Goal: Transaction & Acquisition: Purchase product/service

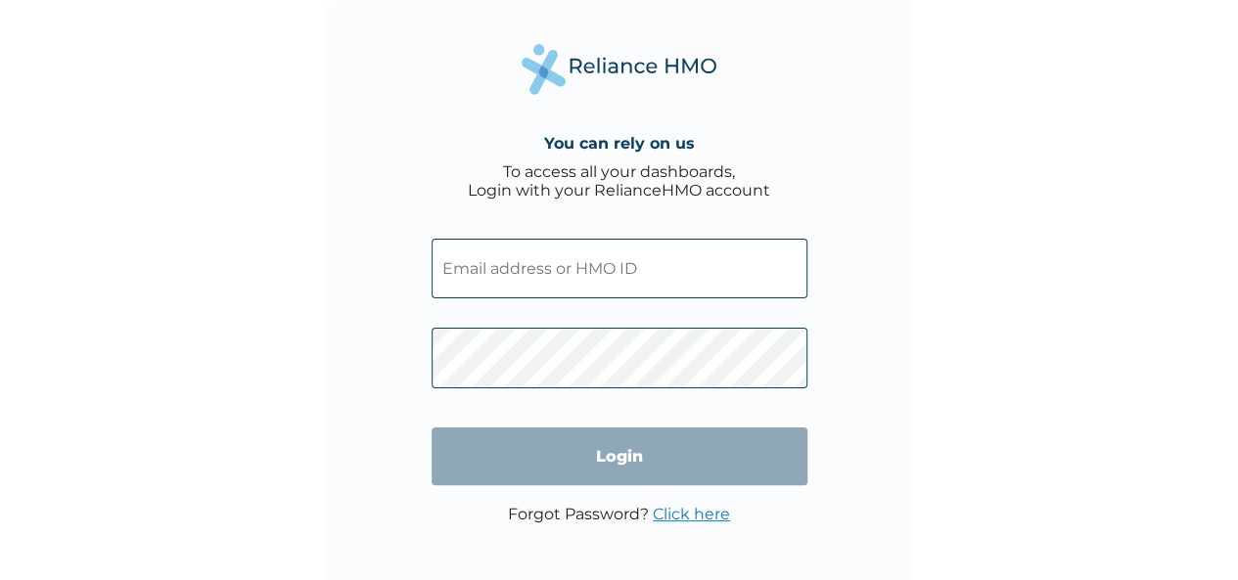
type input "[EMAIL_ADDRESS][DOMAIN_NAME]"
click at [630, 426] on form "funmilayoogunjimi1@gmail.com Login" at bounding box center [619, 362] width 376 height 286
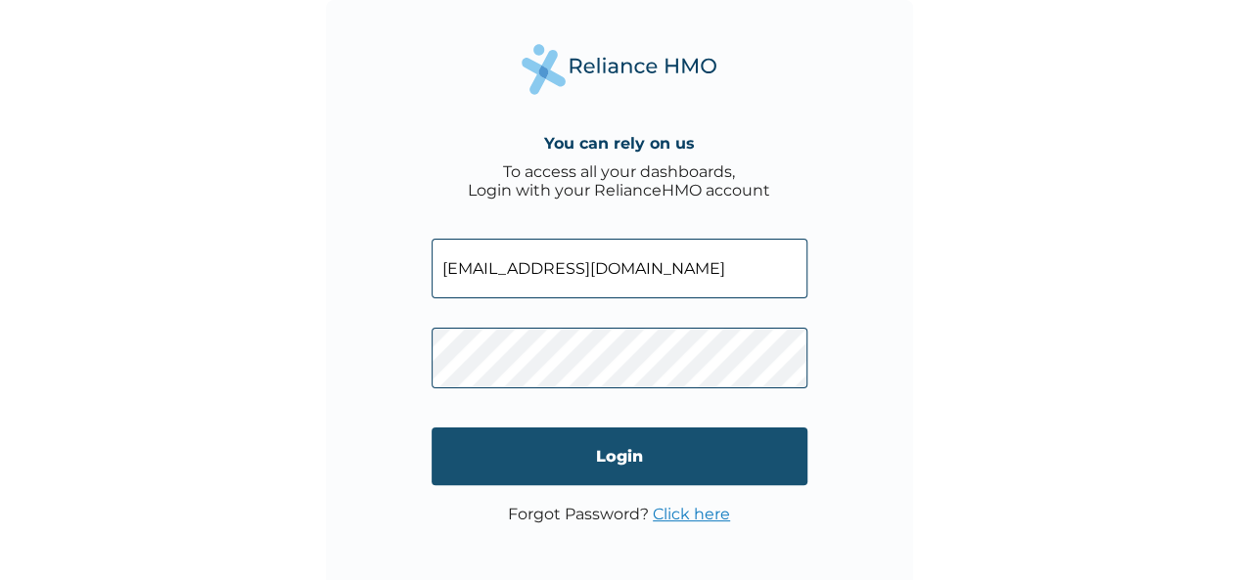
click at [615, 454] on input "Login" at bounding box center [619, 457] width 376 height 58
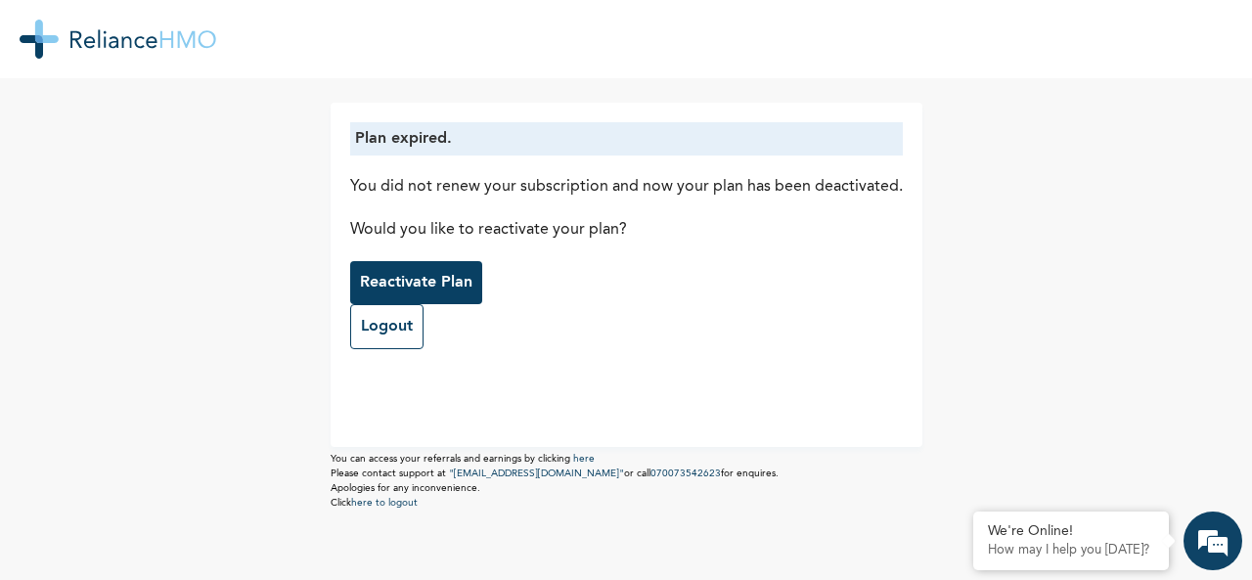
click at [428, 274] on p "Reactivate Plan" at bounding box center [416, 282] width 113 height 23
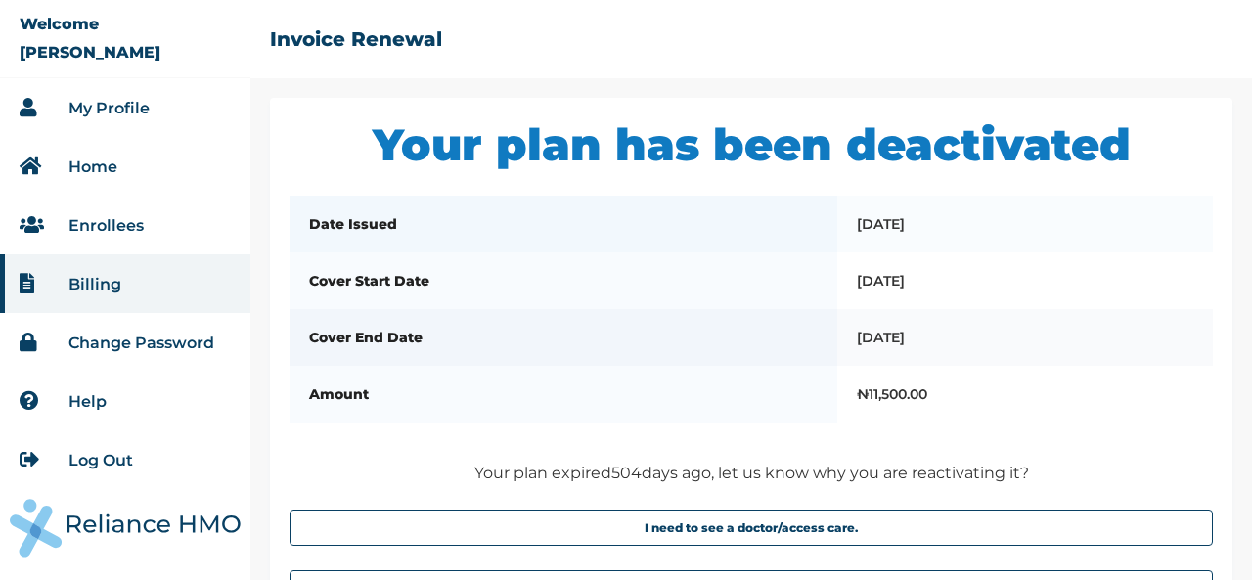
scroll to position [160, 0]
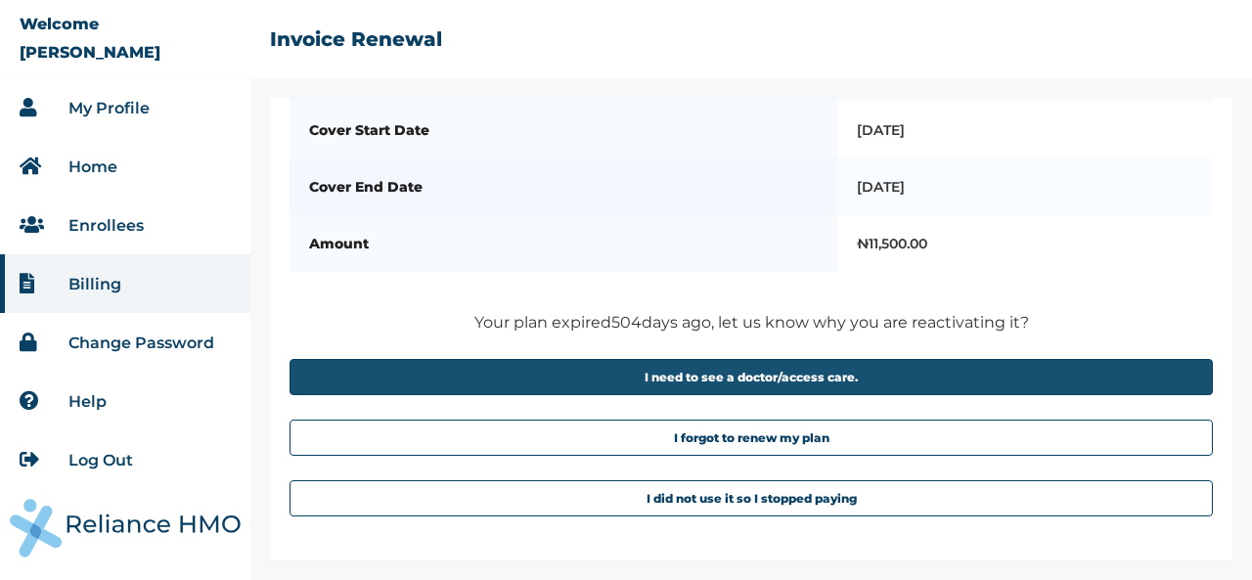
click at [774, 375] on button "I need to see a doctor/access care." at bounding box center [752, 377] width 924 height 36
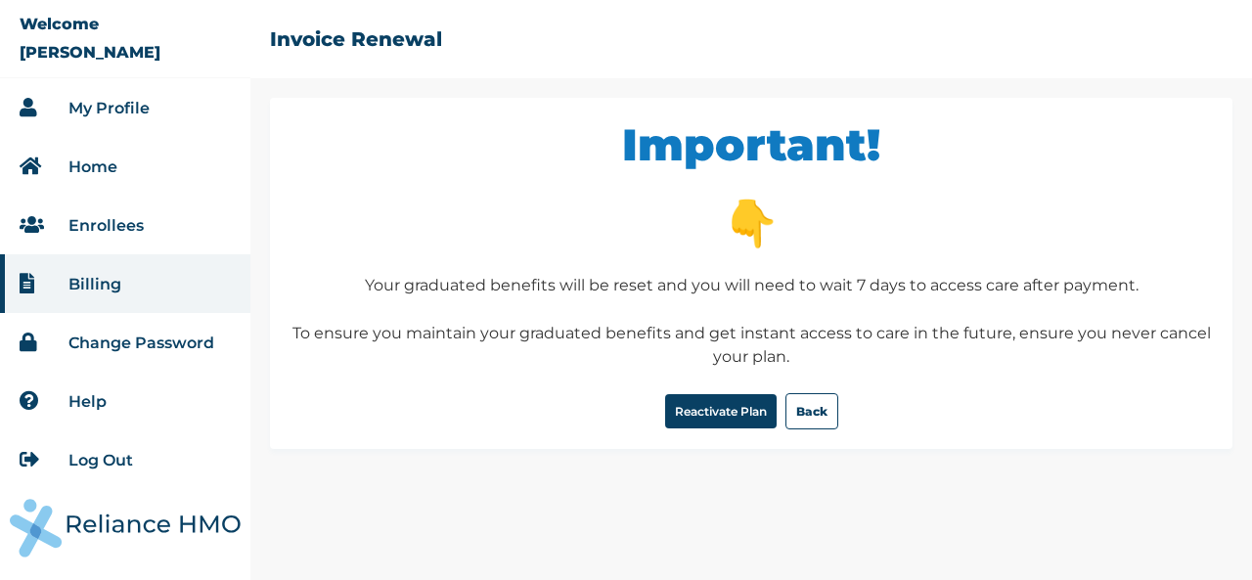
scroll to position [0, 0]
click at [710, 413] on button "Reactivate Plan" at bounding box center [721, 411] width 112 height 34
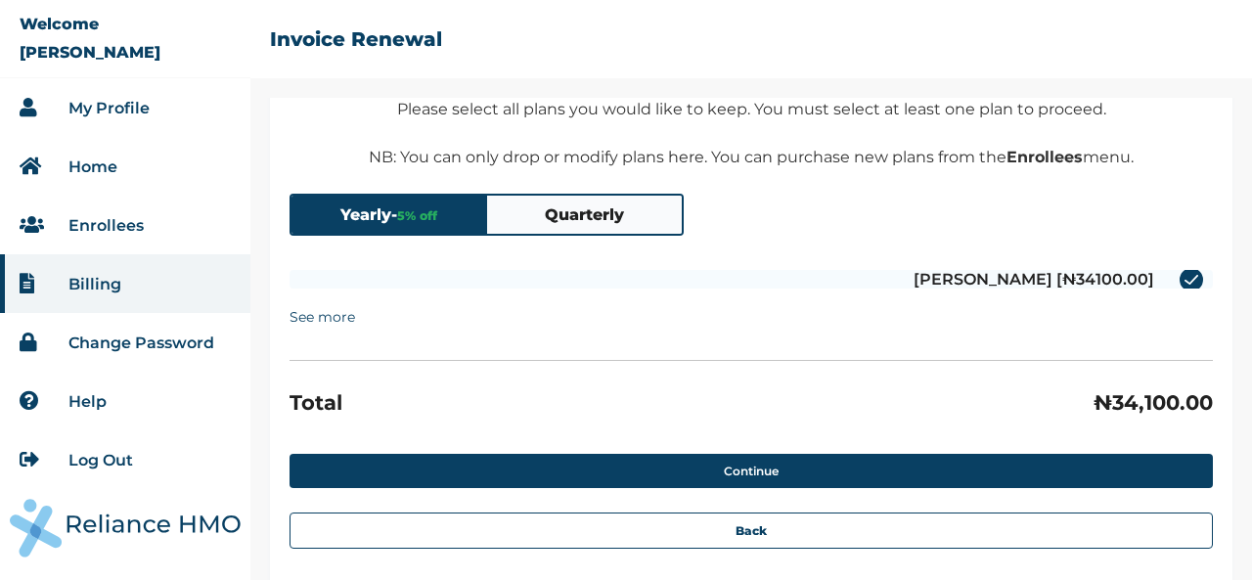
scroll to position [178, 0]
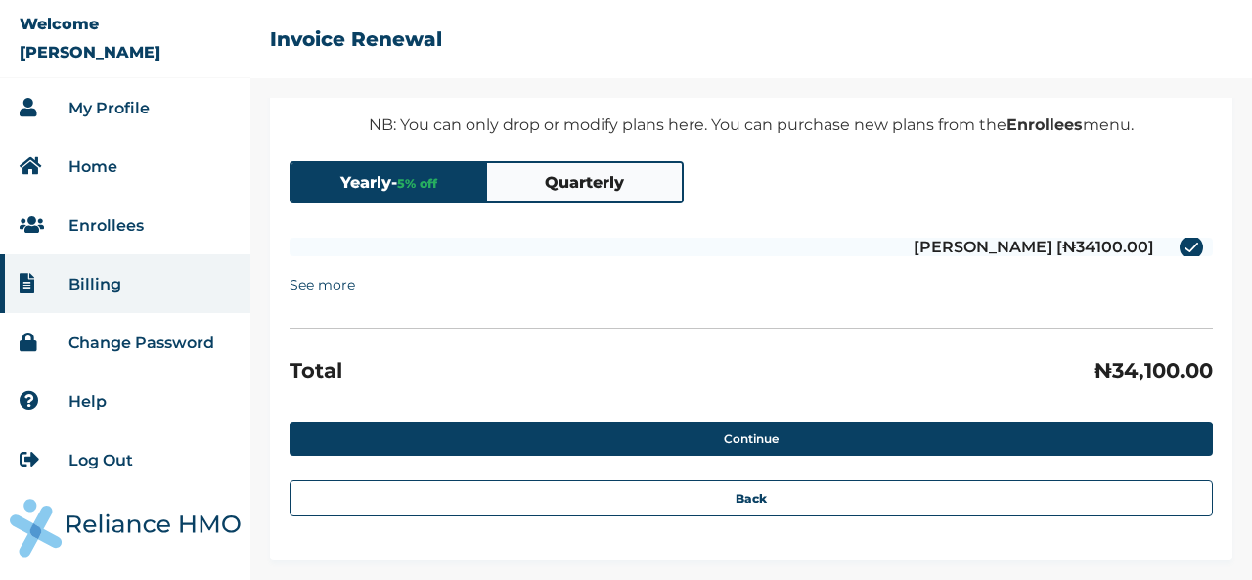
click at [323, 283] on summary "See more" at bounding box center [323, 284] width 66 height 37
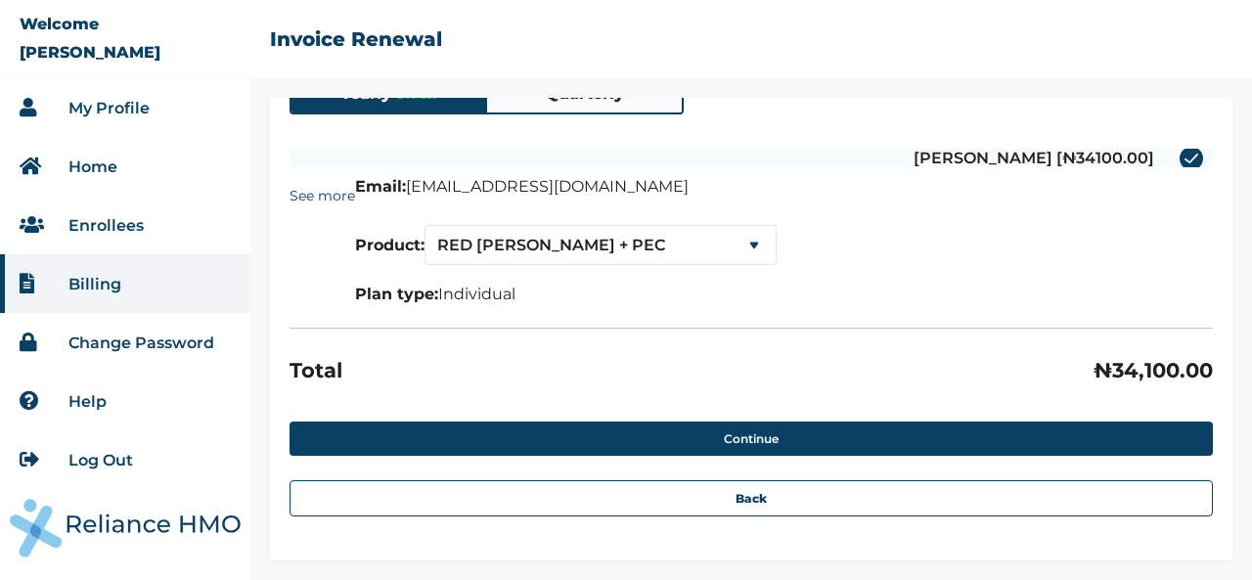
scroll to position [72, 0]
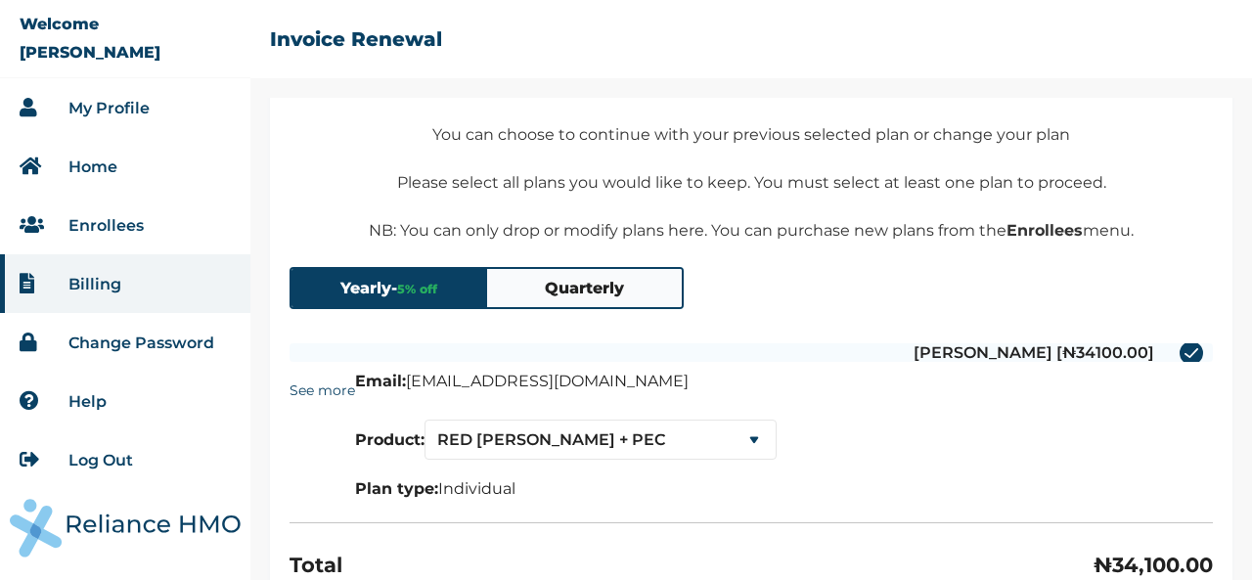
click at [614, 291] on button "Quarterly" at bounding box center [585, 288] width 196 height 38
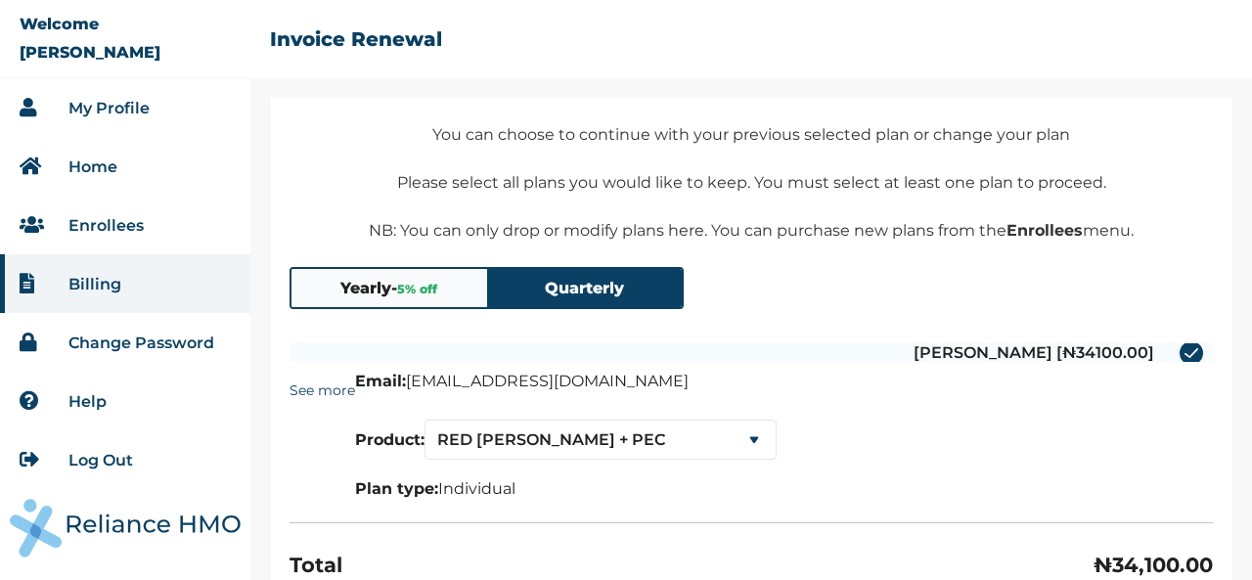
click at [393, 291] on button "Yearly - 5 % off" at bounding box center [390, 288] width 196 height 38
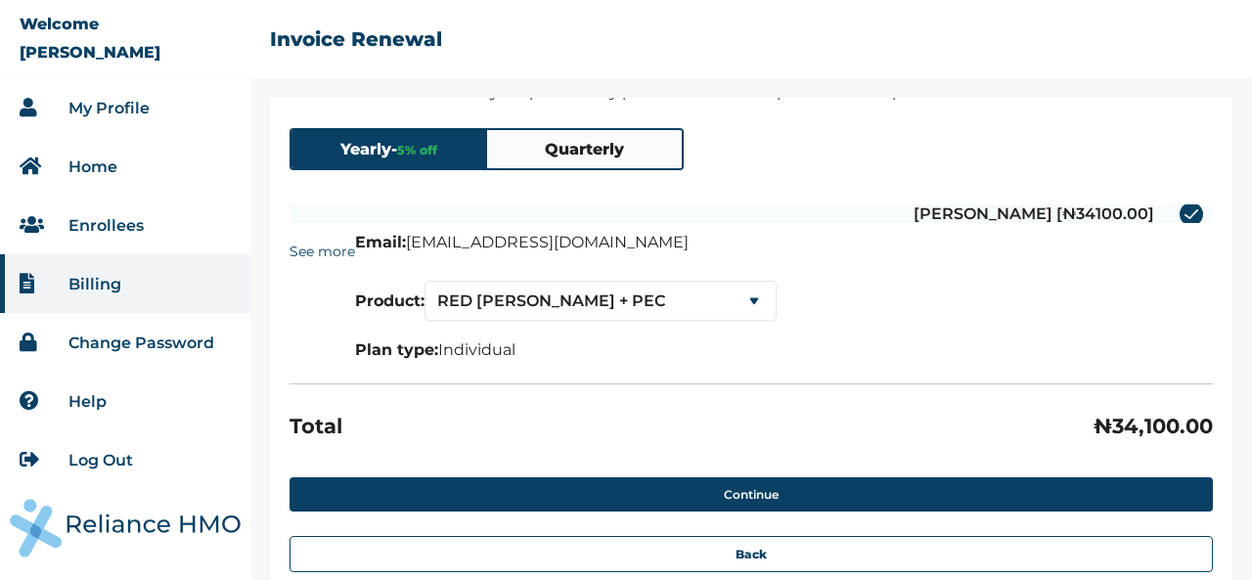
scroll to position [268, 0]
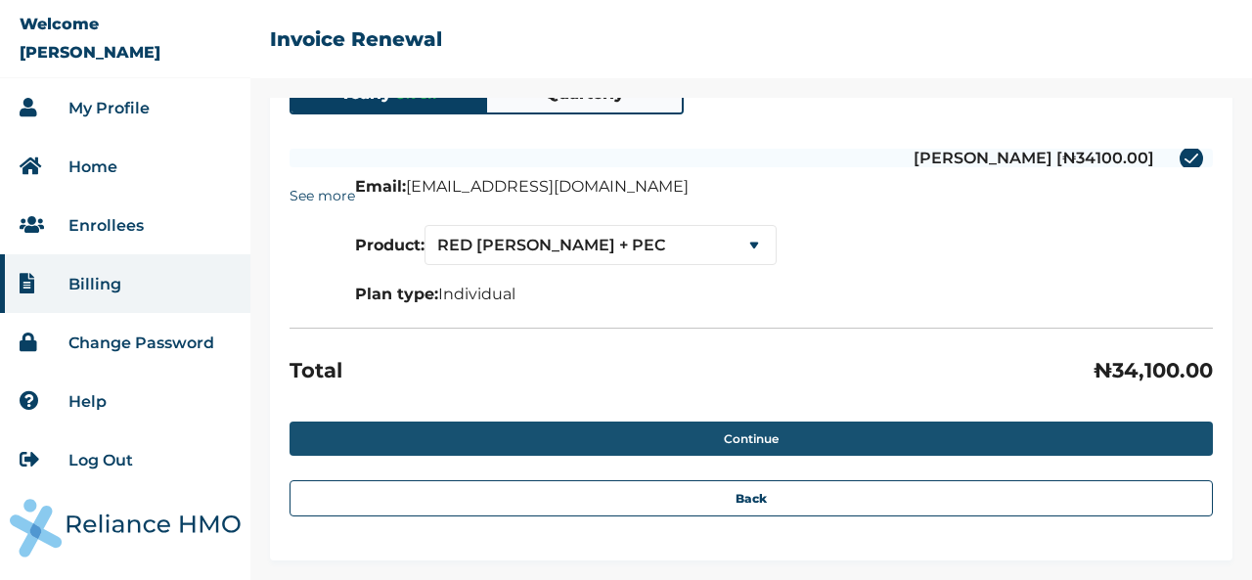
click at [609, 429] on button "Continue" at bounding box center [752, 439] width 924 height 34
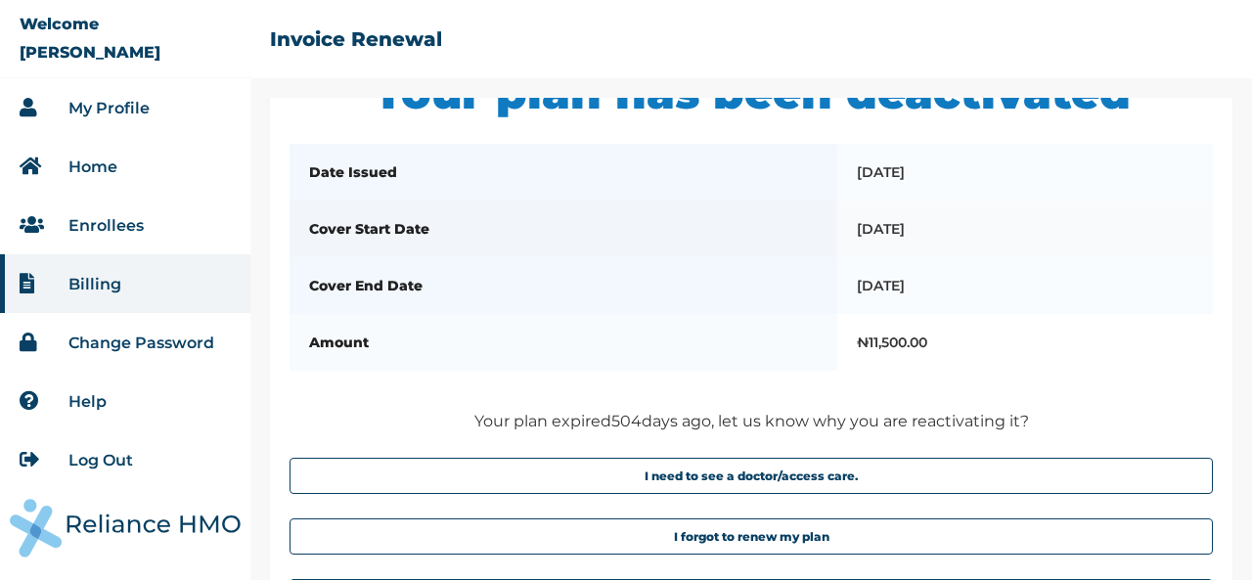
scroll to position [262, 0]
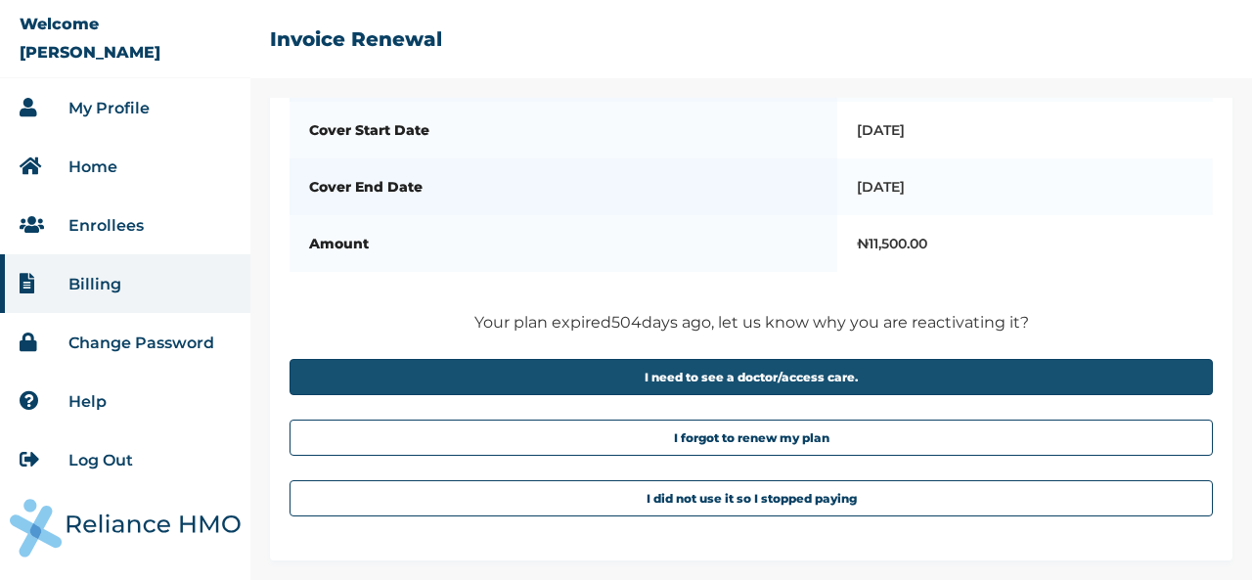
click at [732, 375] on button "I need to see a doctor/access care." at bounding box center [752, 377] width 924 height 36
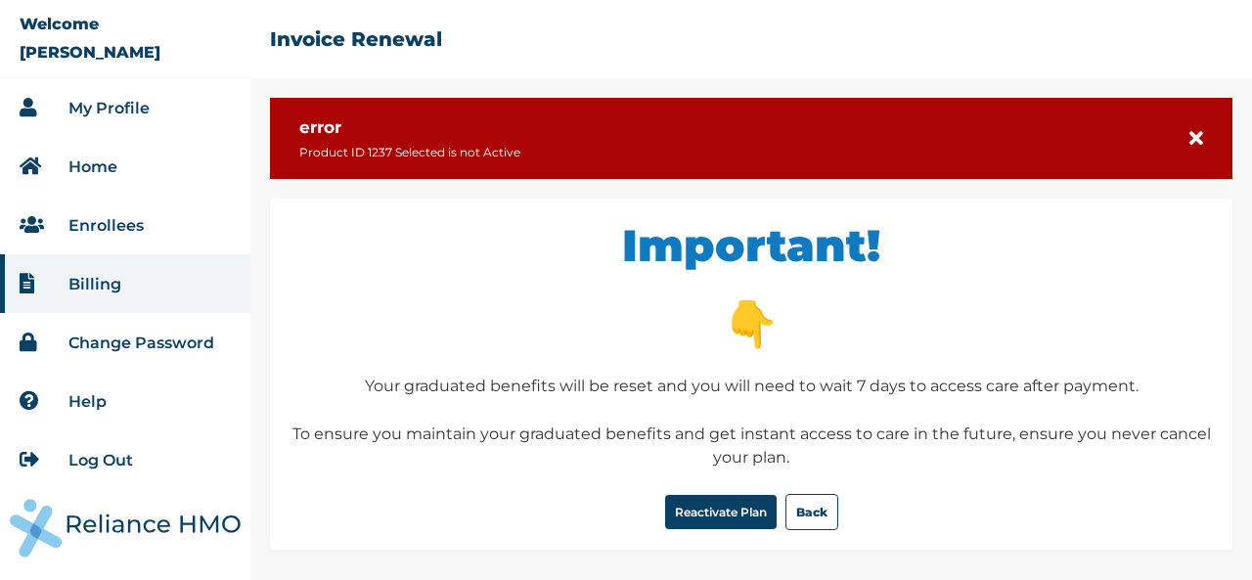
scroll to position [0, 0]
click at [700, 516] on button "Reactivate Plan" at bounding box center [721, 512] width 112 height 34
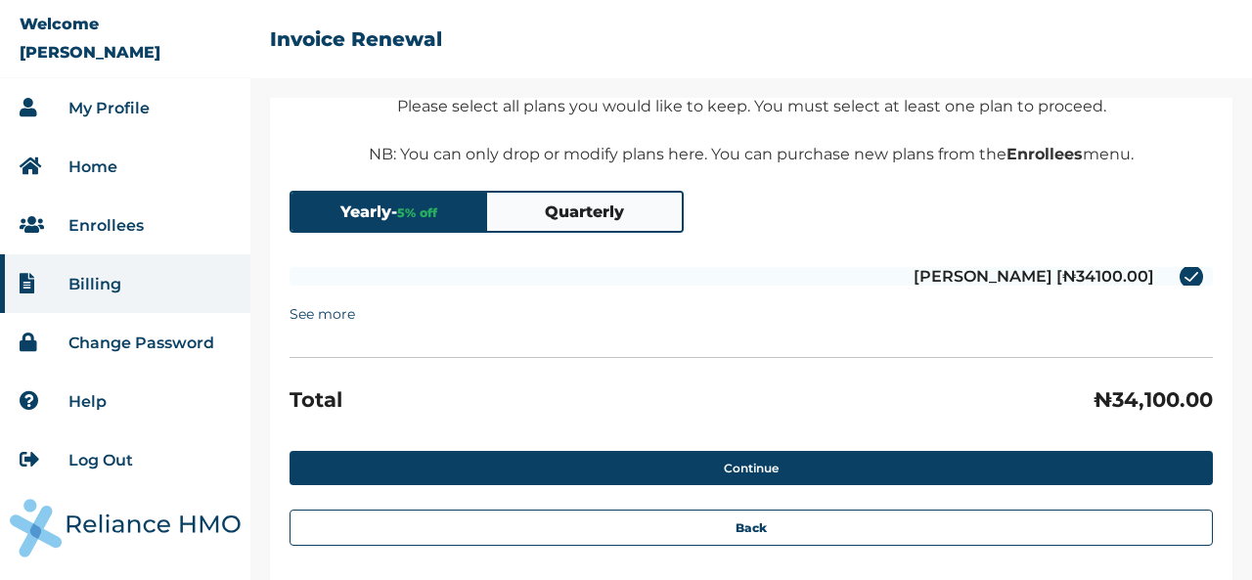
scroll to position [279, 0]
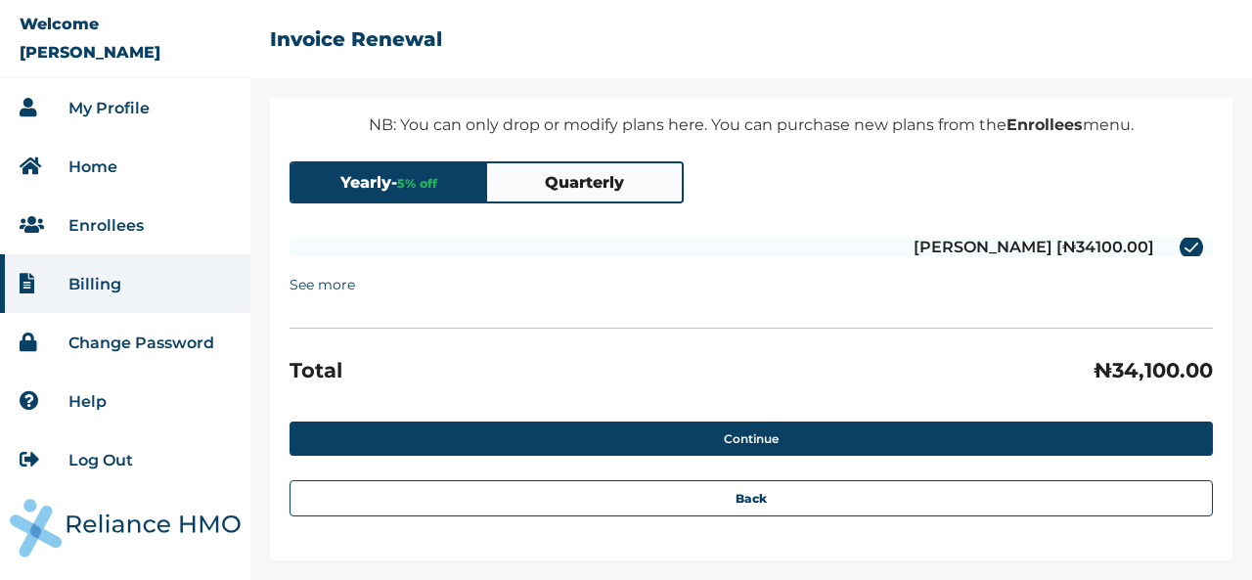
click at [321, 284] on summary "See more" at bounding box center [323, 284] width 66 height 37
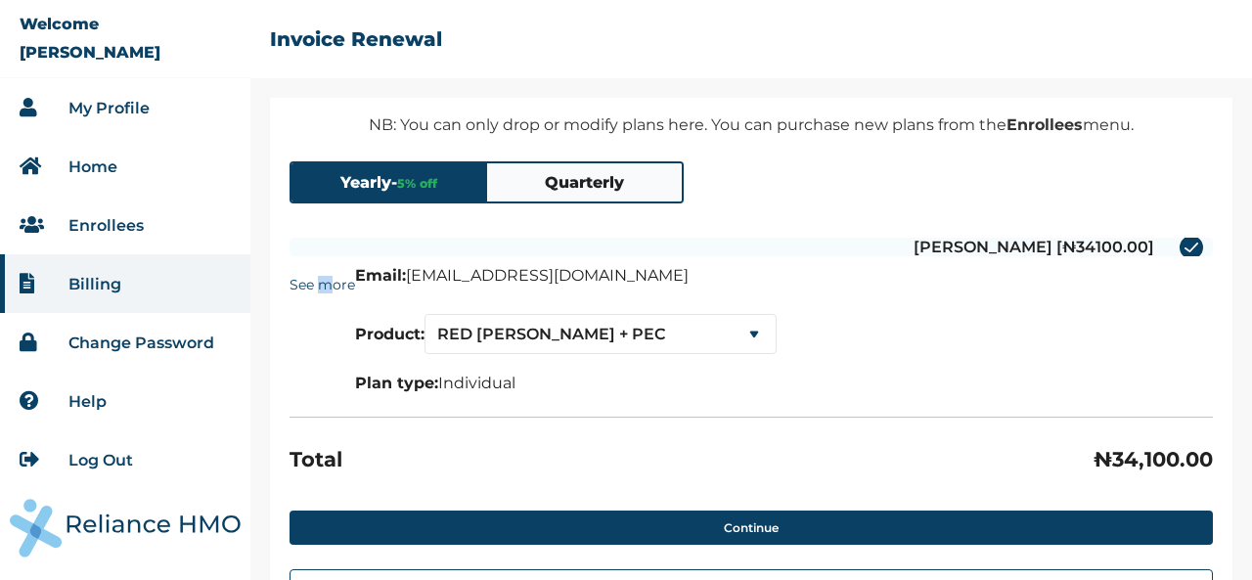
click at [326, 284] on summary "See more" at bounding box center [323, 329] width 66 height 126
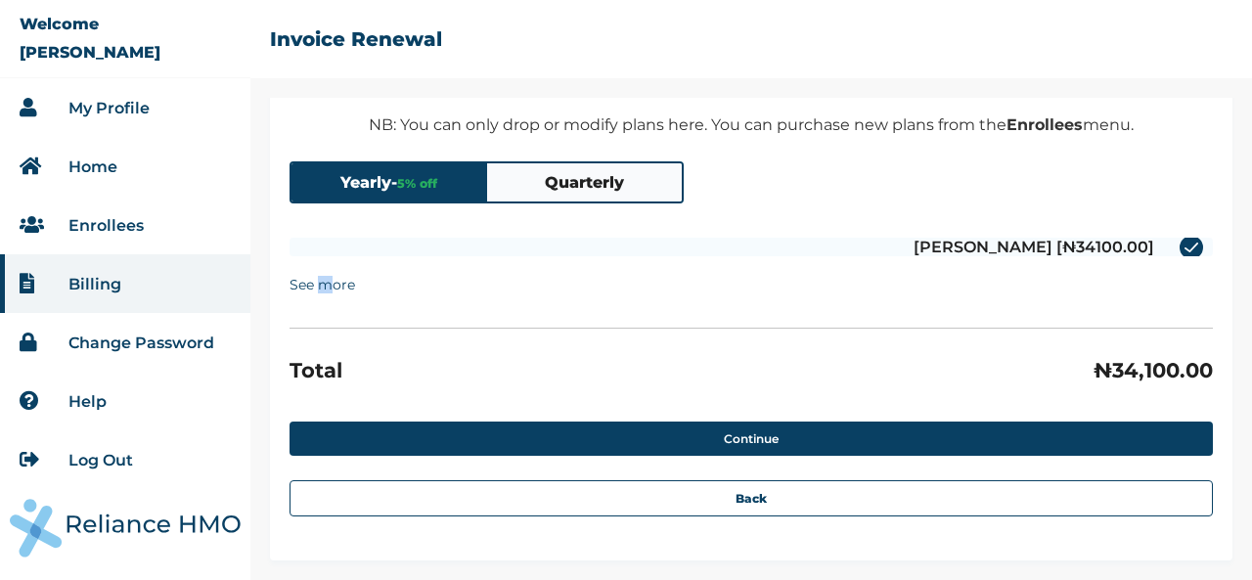
click at [326, 284] on summary "See more" at bounding box center [323, 284] width 66 height 37
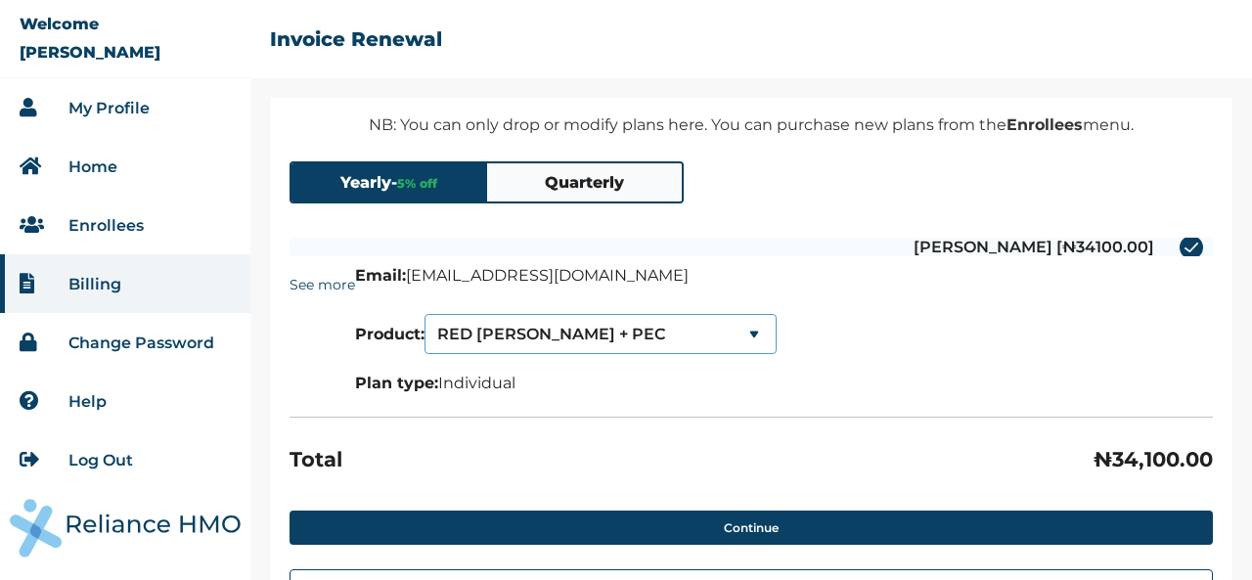
click at [663, 332] on select "RED BERYL + PEC SERENITY SERENITY LITE" at bounding box center [601, 334] width 352 height 40
click at [933, 379] on details "See more Email: funmilayoogunjimi1@gmail.com Product: RED BERYL + PEC SERENITY …" at bounding box center [752, 339] width 924 height 146
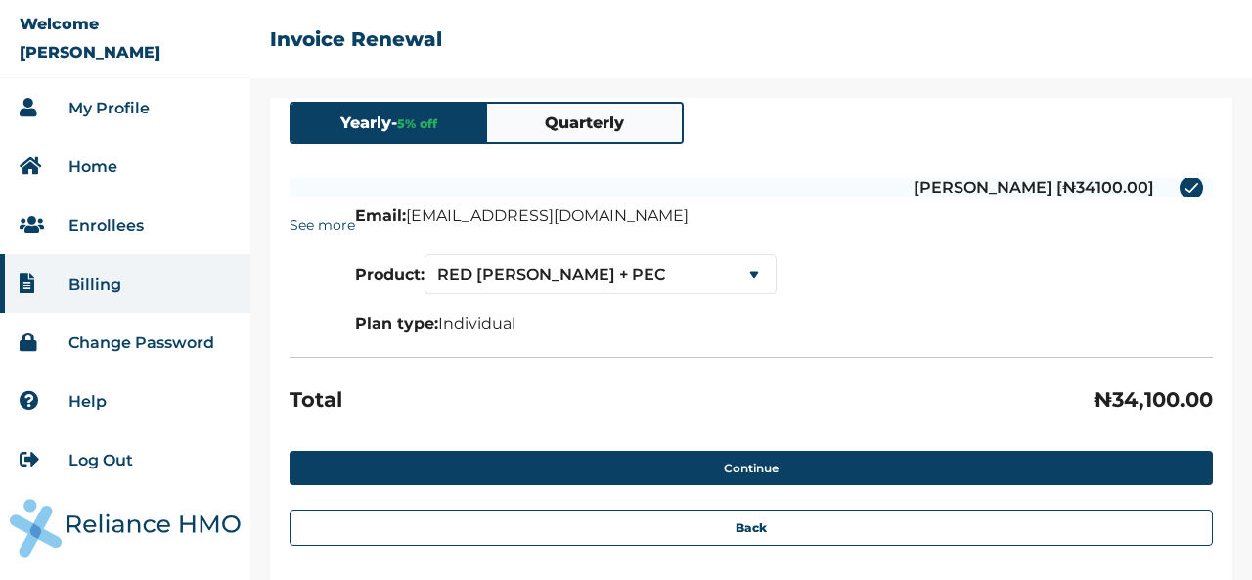
scroll to position [370, 0]
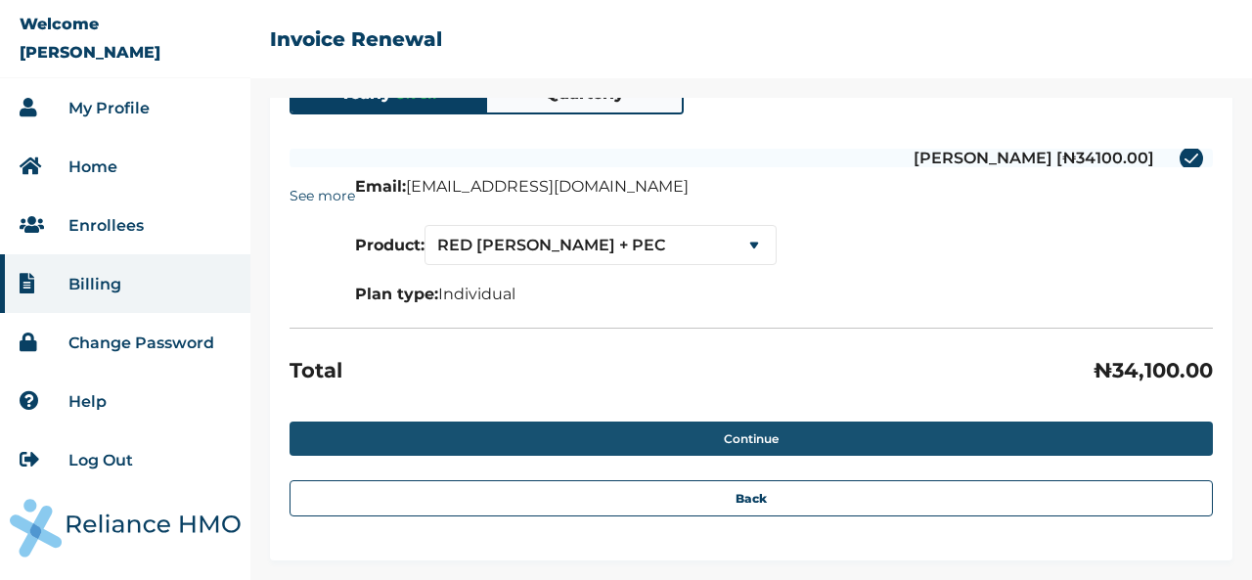
click at [607, 432] on button "Continue" at bounding box center [752, 439] width 924 height 34
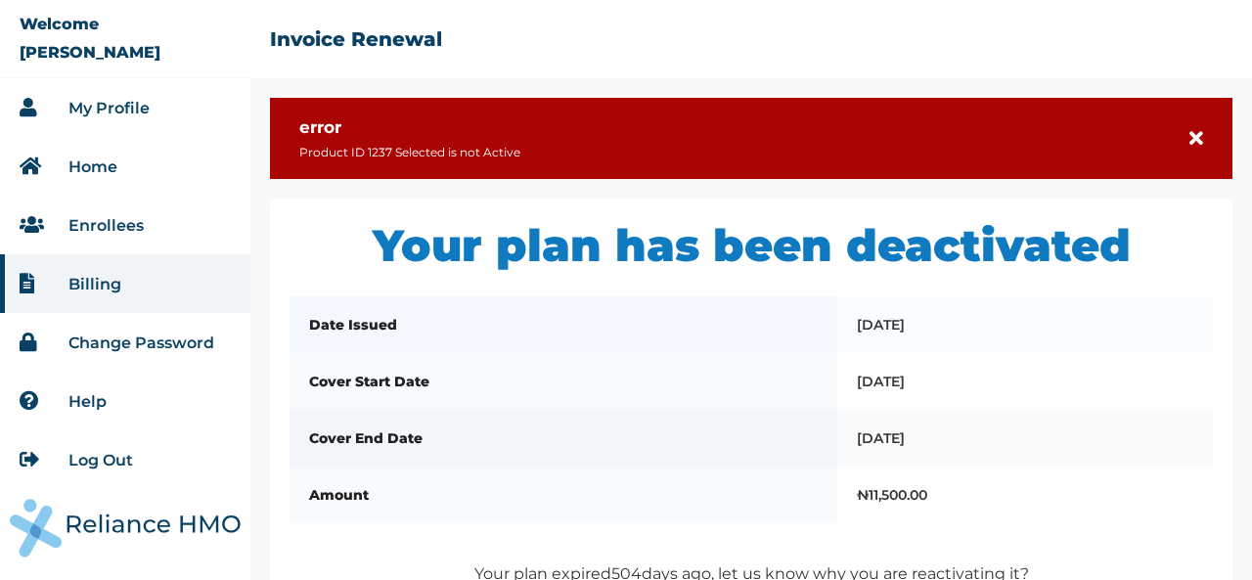
scroll to position [262, 0]
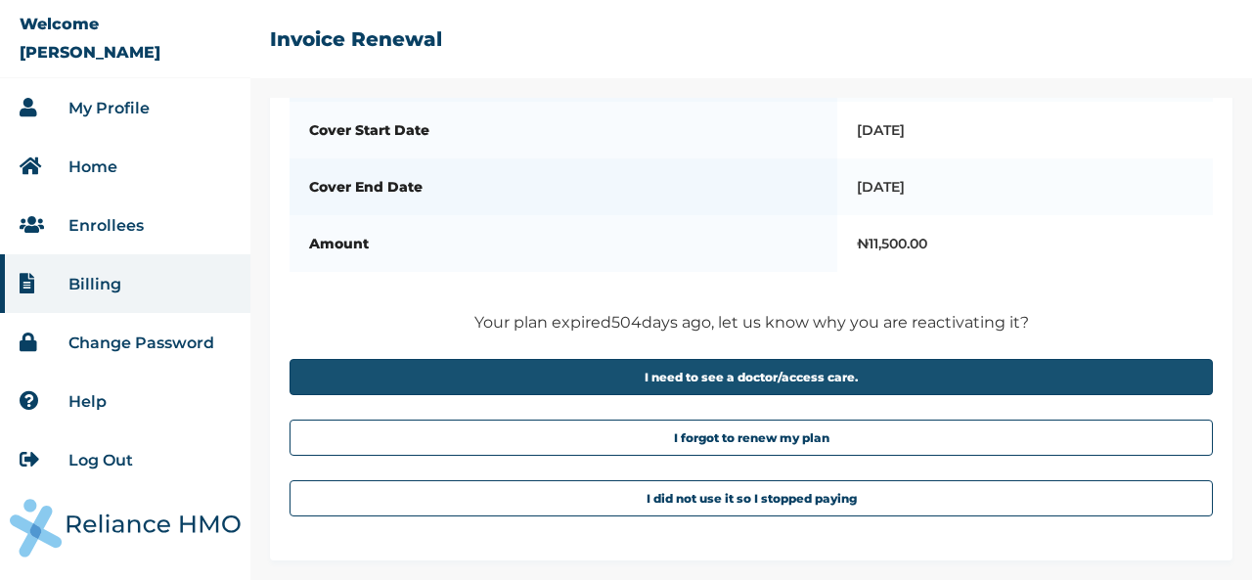
click at [869, 361] on button "I need to see a doctor/access care." at bounding box center [752, 377] width 924 height 36
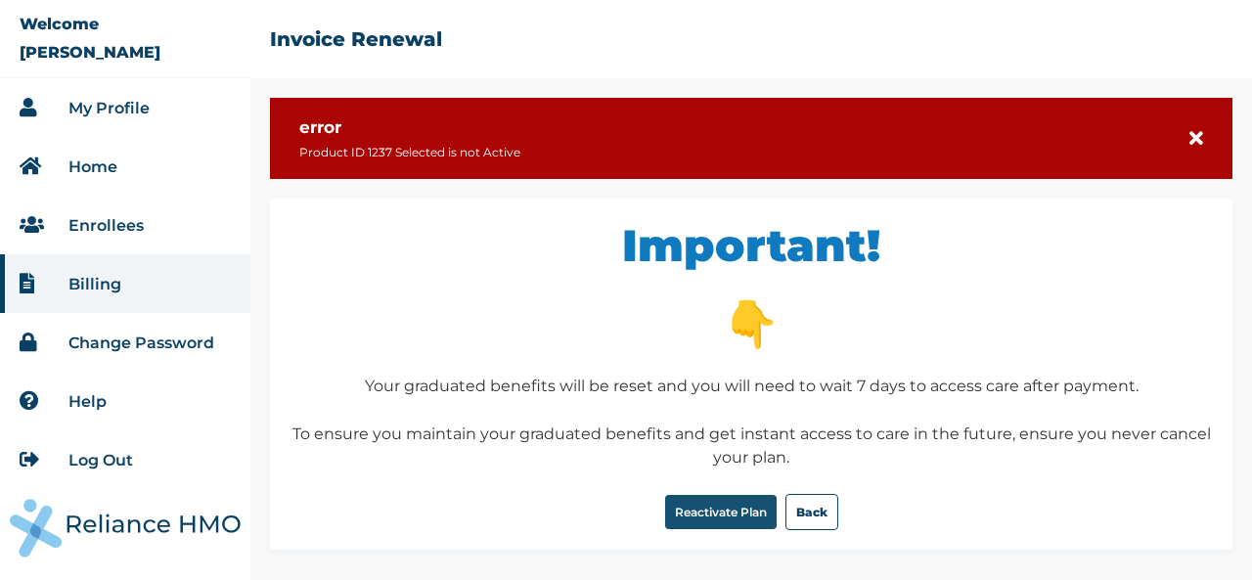
click at [751, 525] on button "Reactivate Plan" at bounding box center [721, 512] width 112 height 34
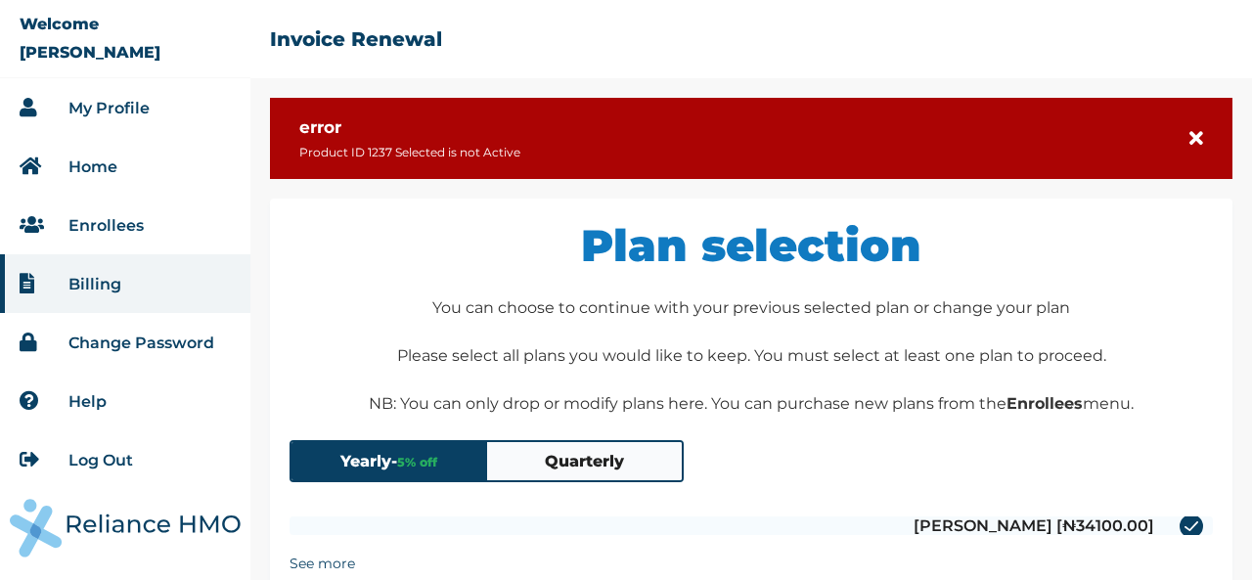
click at [117, 115] on link "My Profile" at bounding box center [108, 108] width 81 height 19
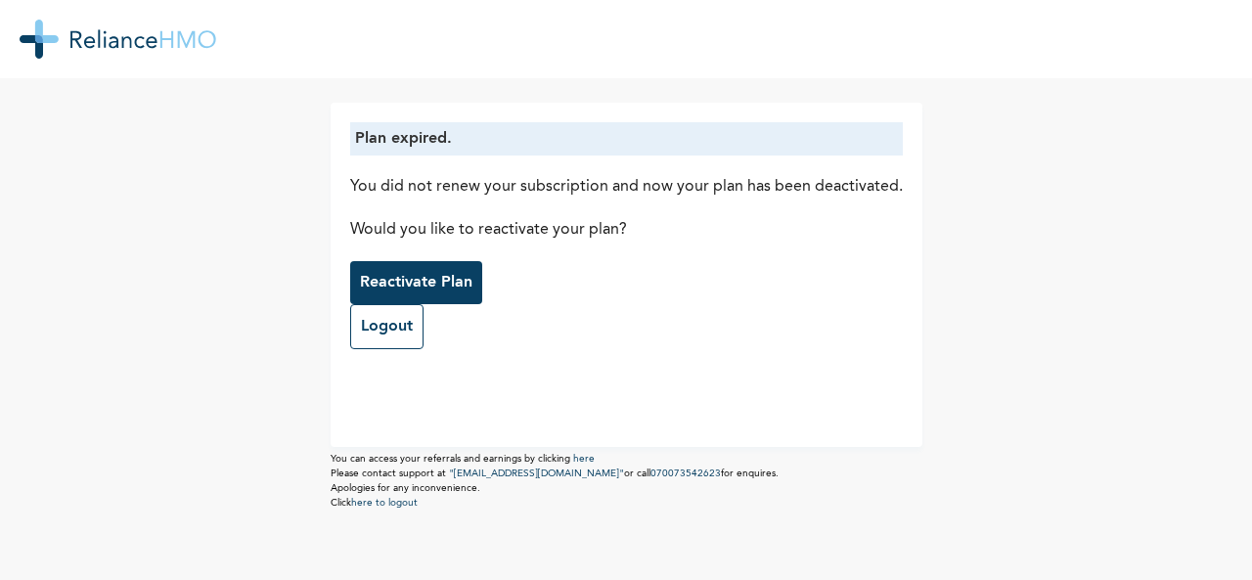
click at [449, 275] on p "Reactivate Plan" at bounding box center [416, 282] width 113 height 23
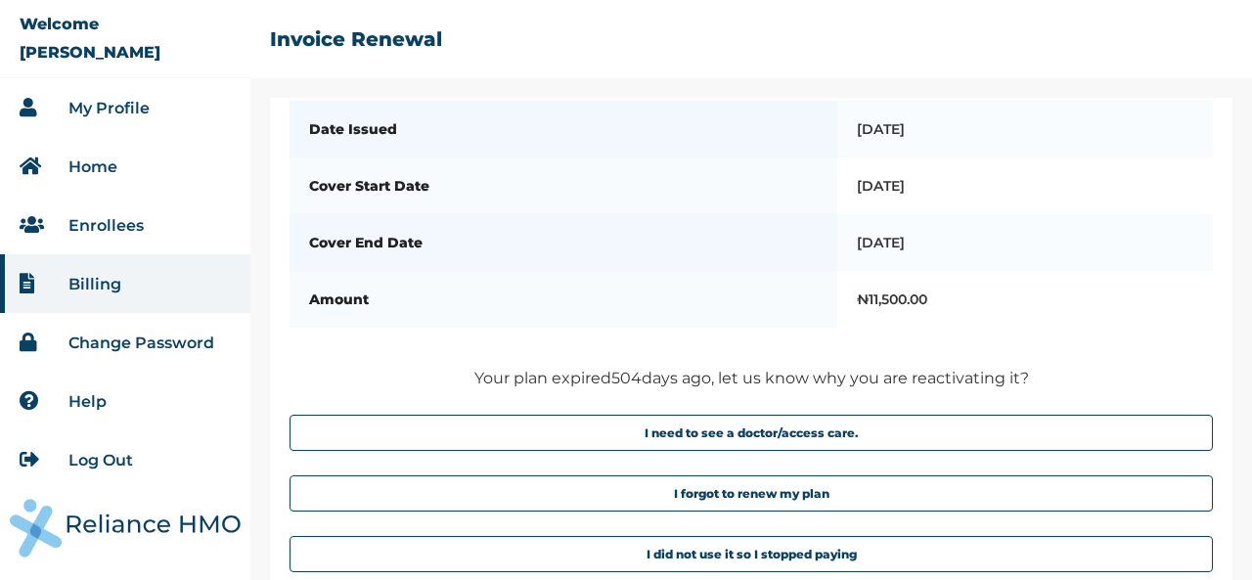
scroll to position [160, 0]
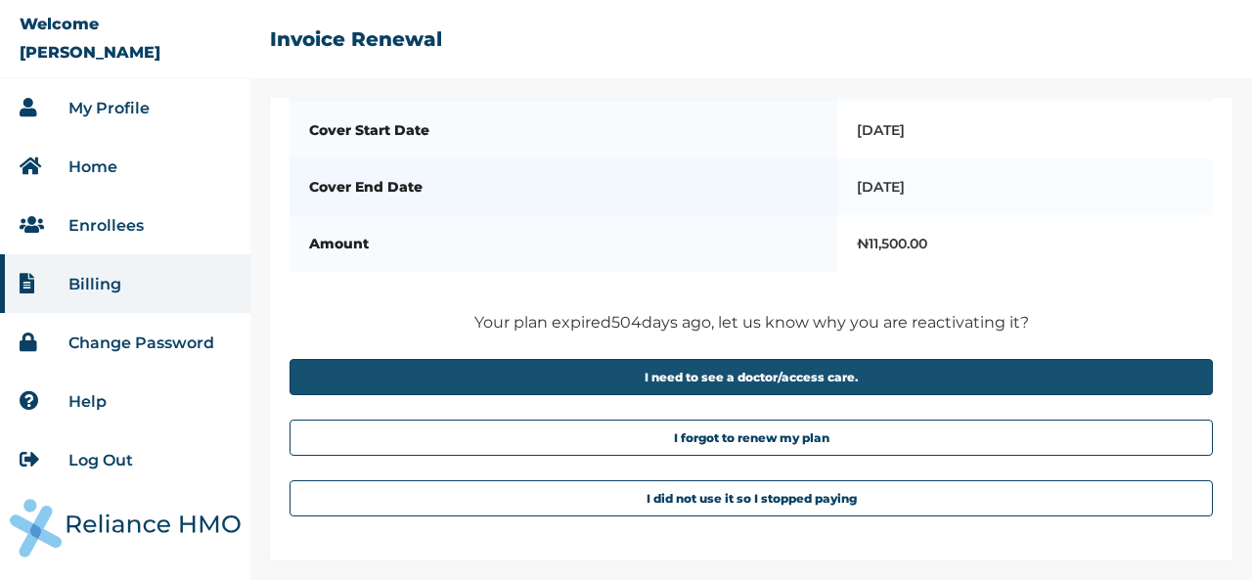
click at [599, 368] on button "I need to see a doctor/access care." at bounding box center [752, 377] width 924 height 36
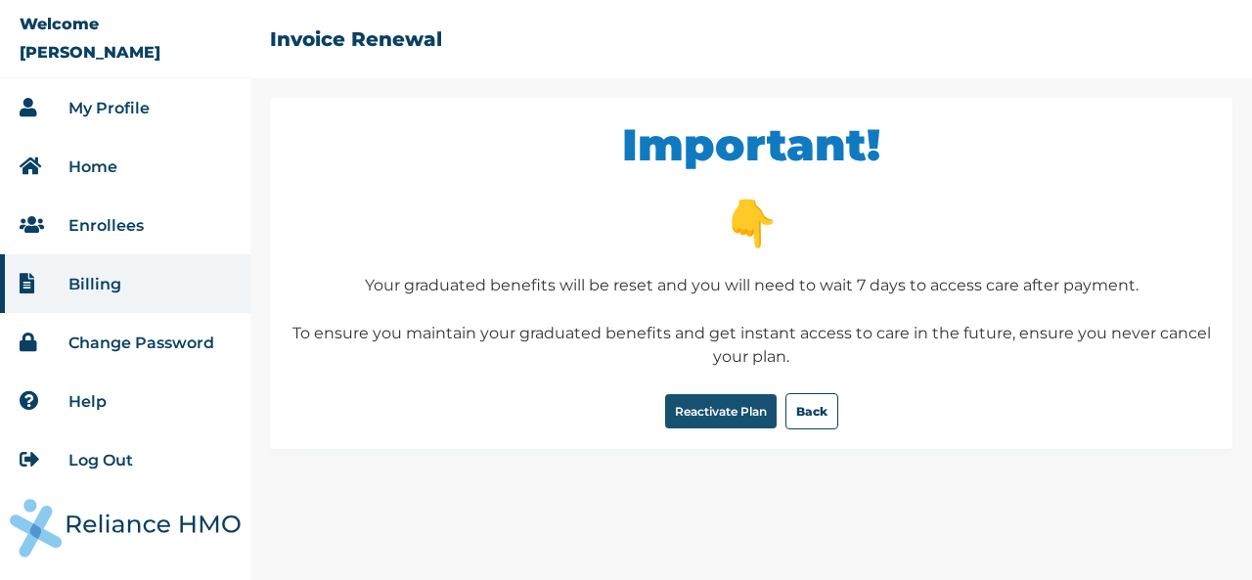
click at [665, 396] on button "Reactivate Plan" at bounding box center [721, 411] width 112 height 34
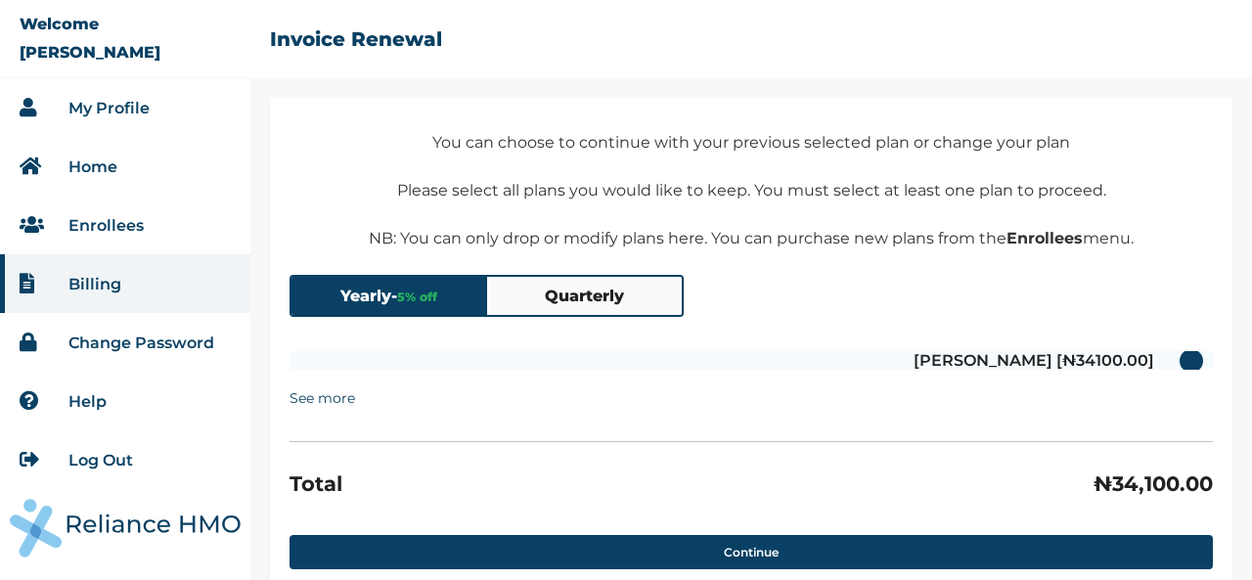
scroll to position [178, 0]
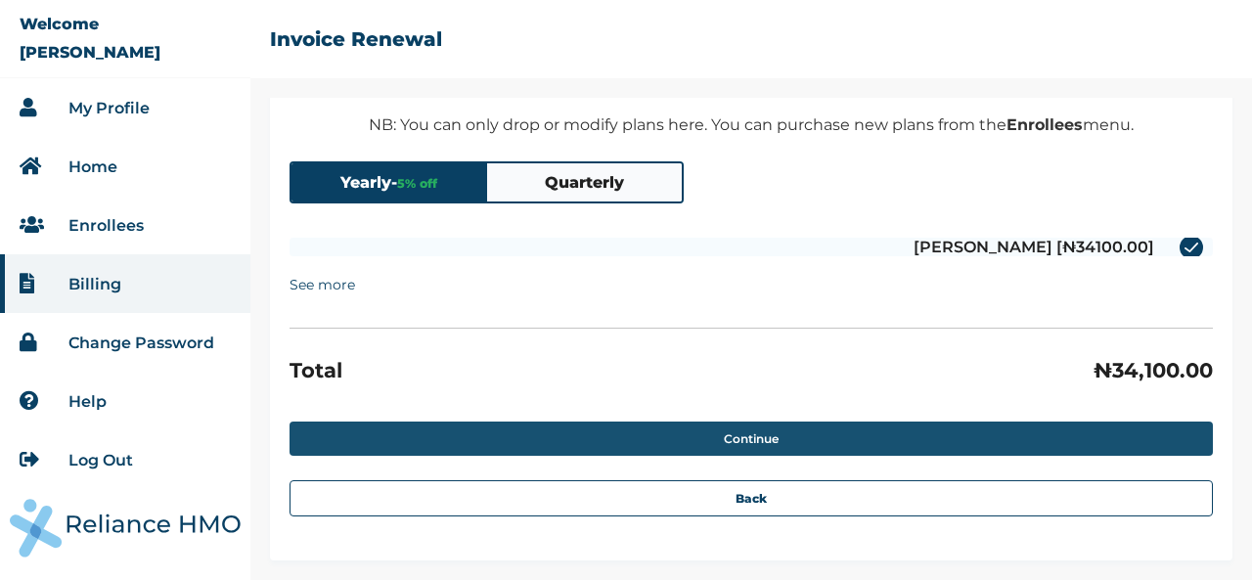
click at [587, 437] on button "Continue" at bounding box center [752, 439] width 924 height 34
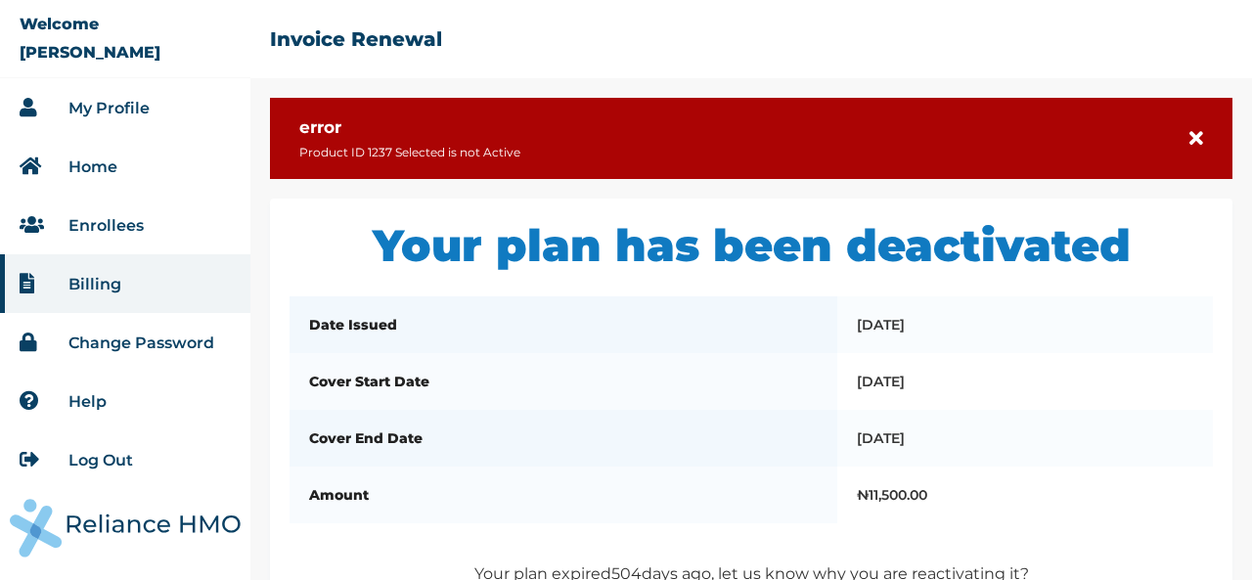
scroll to position [262, 0]
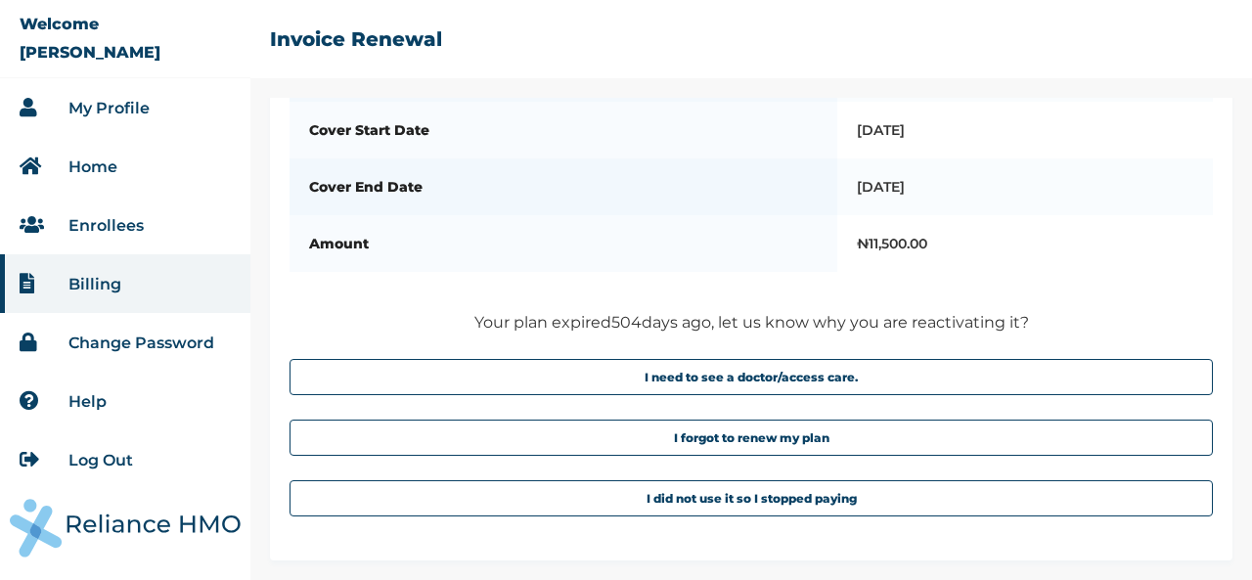
click at [121, 164] on li "Home" at bounding box center [125, 166] width 250 height 59
click at [78, 169] on link "Home" at bounding box center [92, 167] width 49 height 19
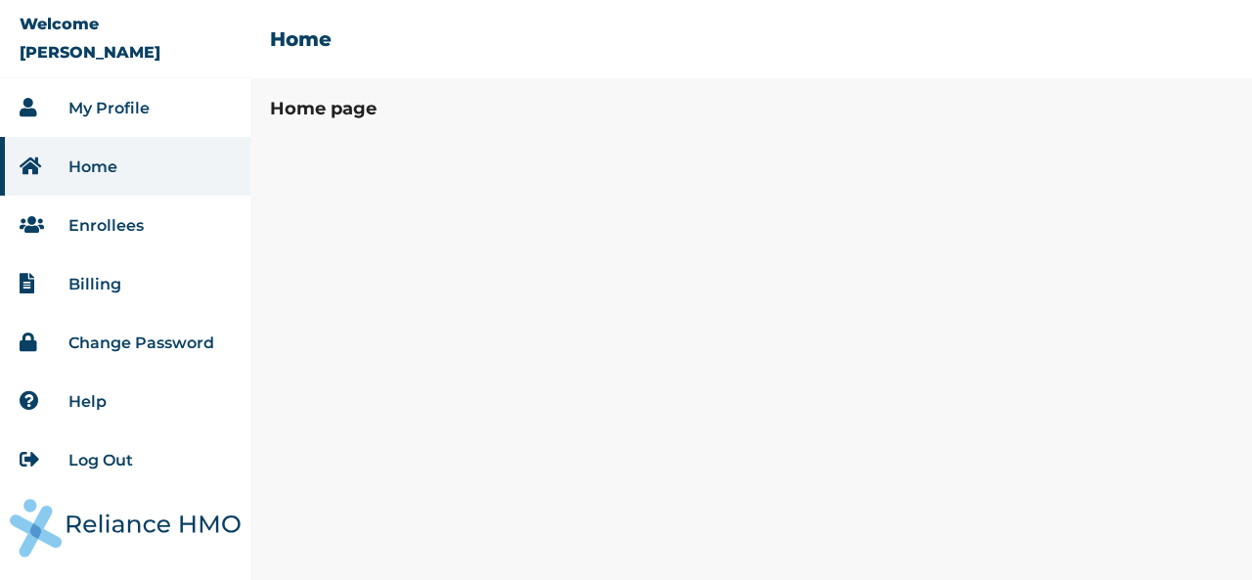
click at [98, 176] on li "Home" at bounding box center [125, 166] width 250 height 59
click at [300, 113] on h3 "Home page" at bounding box center [751, 109] width 963 height 22
click at [317, 32] on h2 "Home" at bounding box center [301, 38] width 62 height 23
click at [126, 171] on li "Home" at bounding box center [125, 166] width 250 height 59
click at [339, 120] on div "Home page" at bounding box center [751, 339] width 1002 height 482
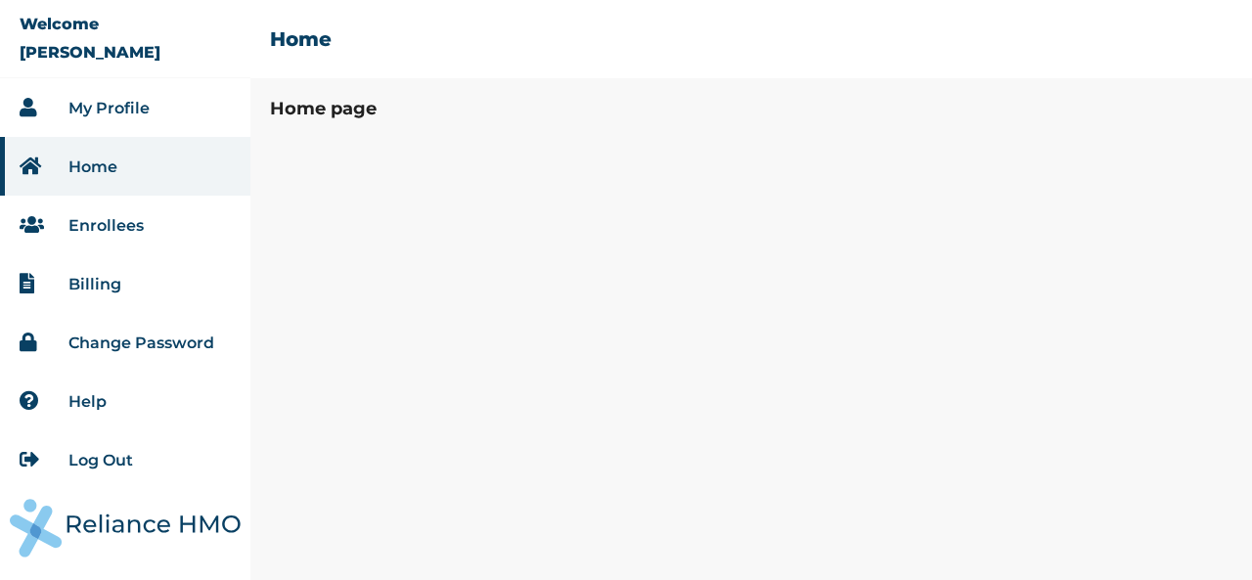
click at [338, 114] on h3 "Home page" at bounding box center [751, 109] width 963 height 22
click at [280, 21] on div "☰ Home" at bounding box center [751, 49] width 1002 height 98
click at [280, 36] on h2 "Home" at bounding box center [301, 38] width 62 height 23
click at [90, 132] on li "My Profile" at bounding box center [125, 107] width 250 height 59
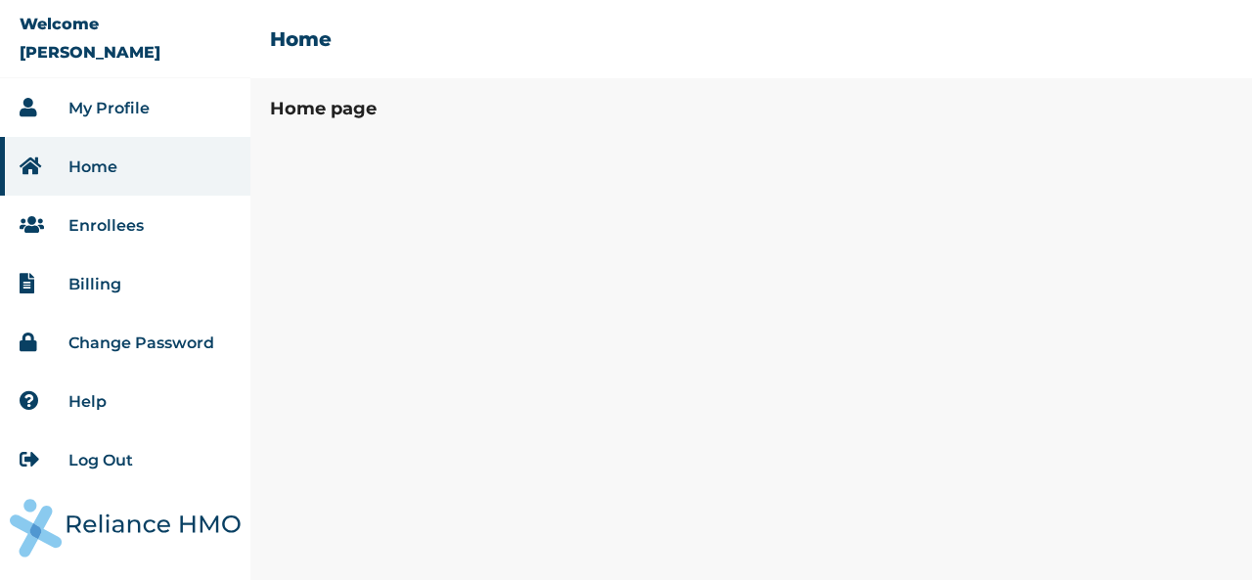
click at [102, 123] on li "My Profile" at bounding box center [125, 107] width 250 height 59
click at [151, 110] on li "My Profile" at bounding box center [125, 107] width 250 height 59
click at [134, 111] on link "My Profile" at bounding box center [108, 108] width 81 height 19
click at [132, 212] on li "Enrollees" at bounding box center [125, 225] width 250 height 59
click at [118, 220] on link "Enrollees" at bounding box center [105, 225] width 75 height 19
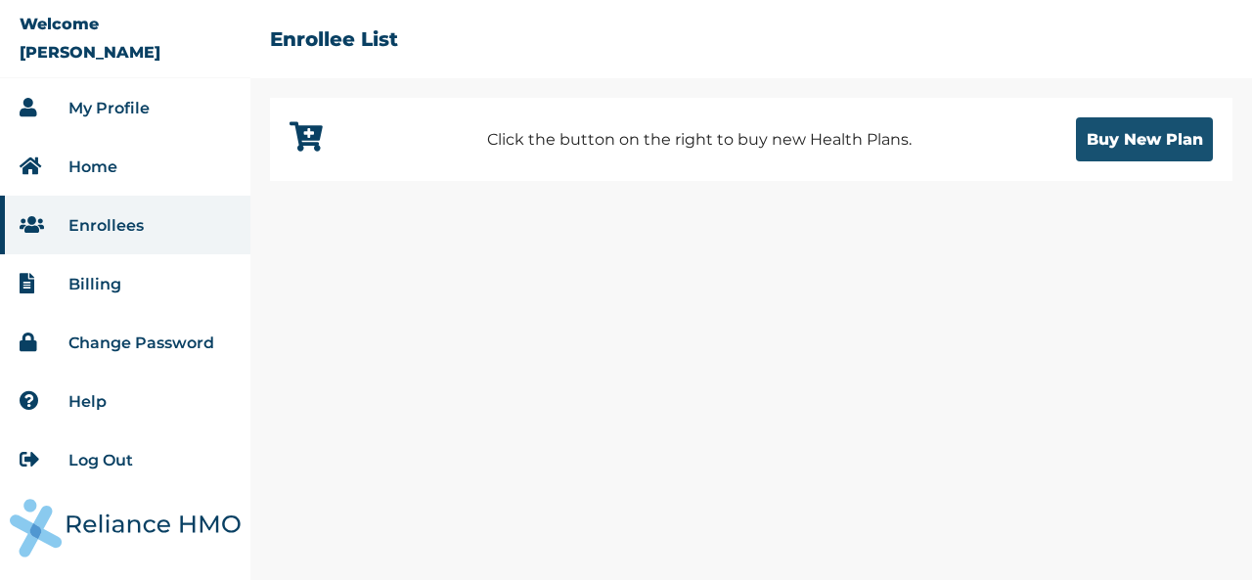
click at [1111, 140] on button "Buy New Plan" at bounding box center [1144, 139] width 137 height 44
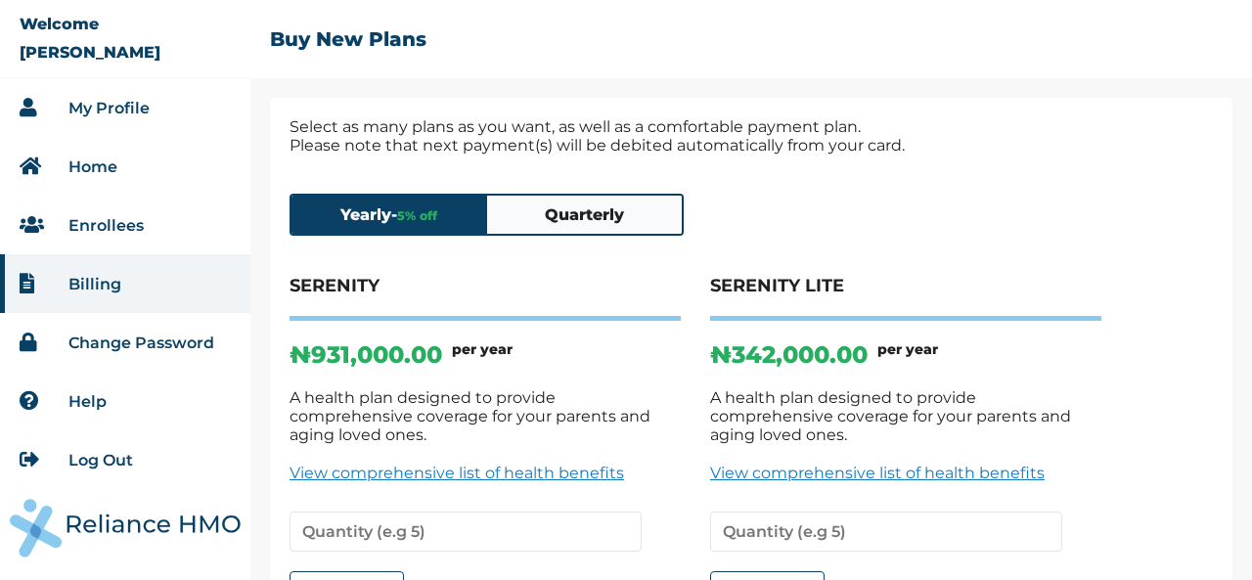
click at [621, 217] on button "Quarterly" at bounding box center [585, 215] width 196 height 38
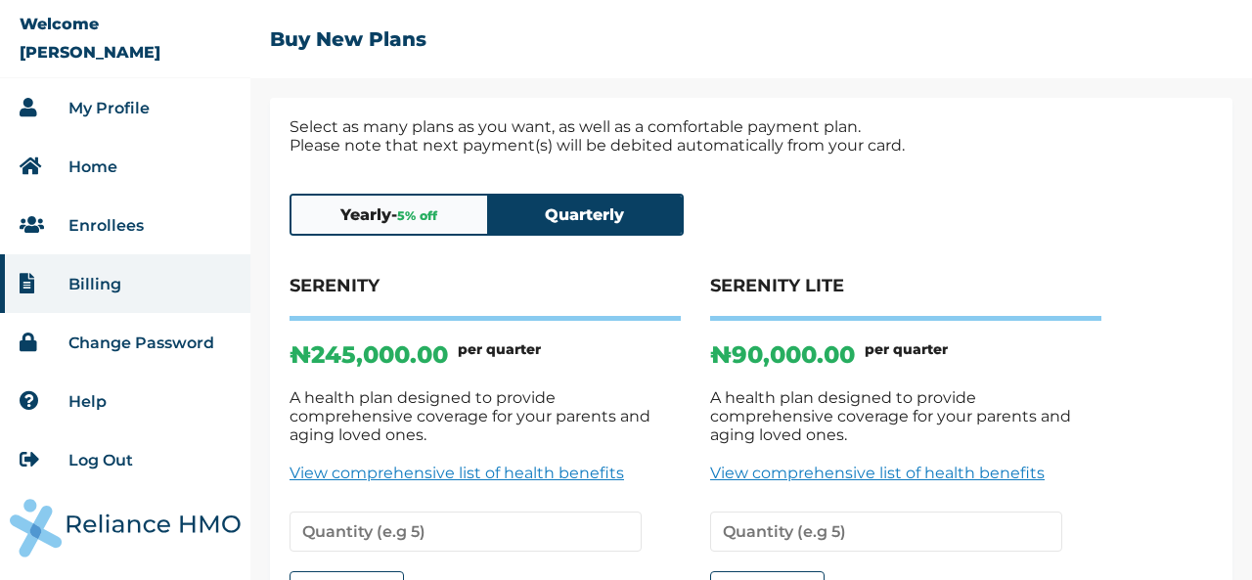
click at [873, 464] on link "View comprehensive list of health benefits" at bounding box center [905, 473] width 391 height 19
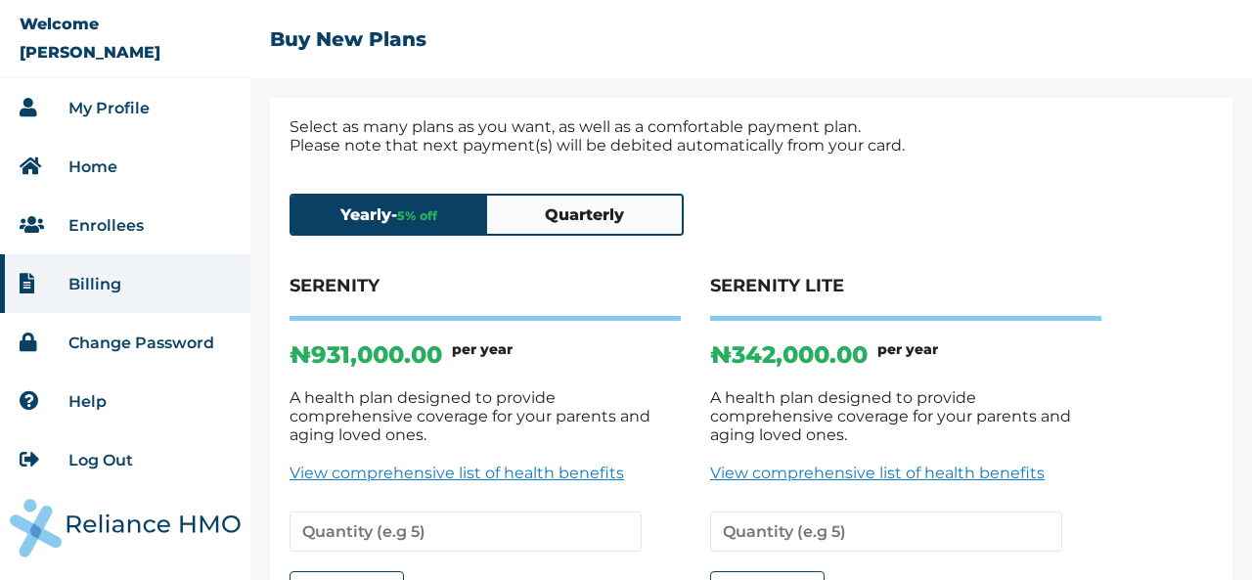
click at [624, 208] on button "Quarterly" at bounding box center [585, 215] width 196 height 38
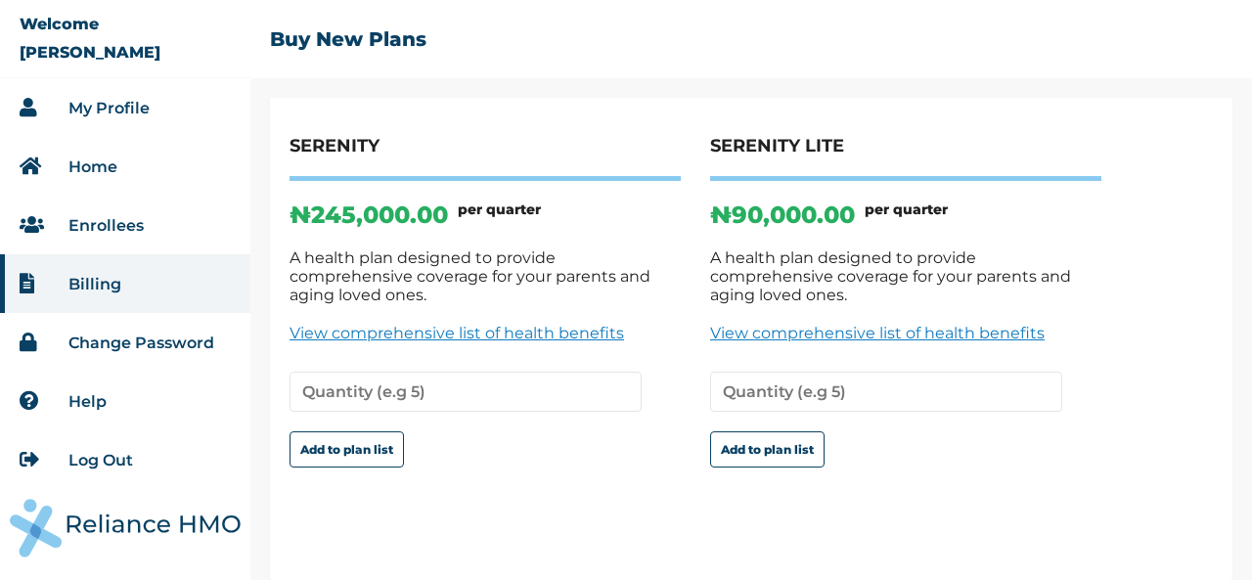
scroll to position [143, 0]
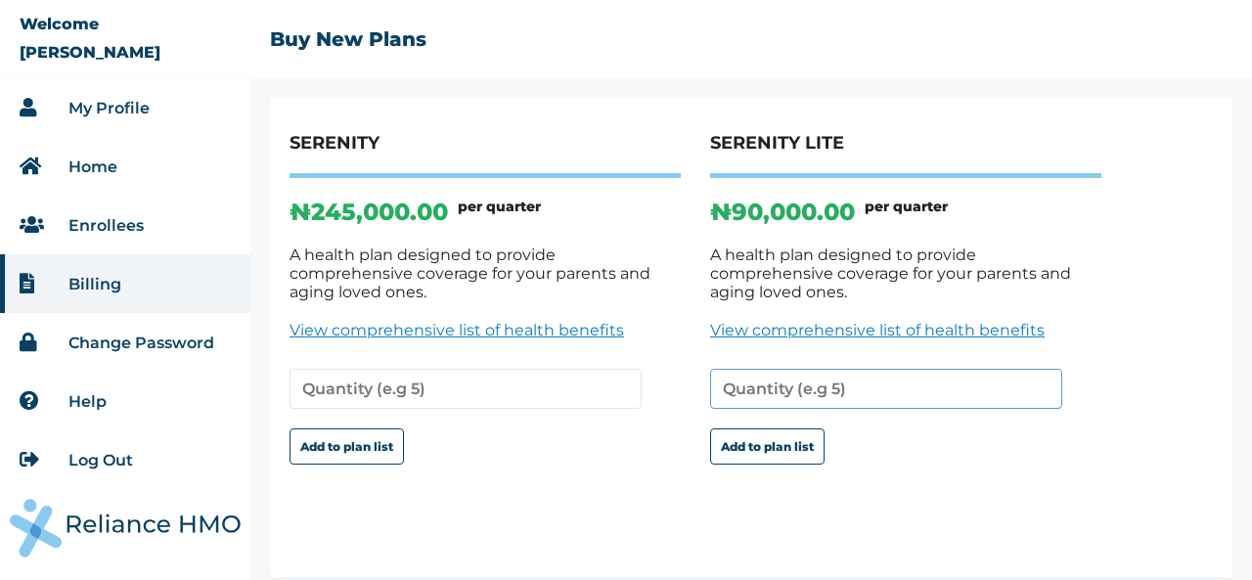
click at [875, 381] on input "number" at bounding box center [886, 389] width 352 height 40
click at [1045, 376] on input "1" at bounding box center [886, 389] width 352 height 40
click at [1047, 369] on input "2" at bounding box center [886, 389] width 352 height 40
click at [1047, 369] on input "3" at bounding box center [886, 389] width 352 height 40
click at [1041, 373] on input "2" at bounding box center [886, 389] width 352 height 40
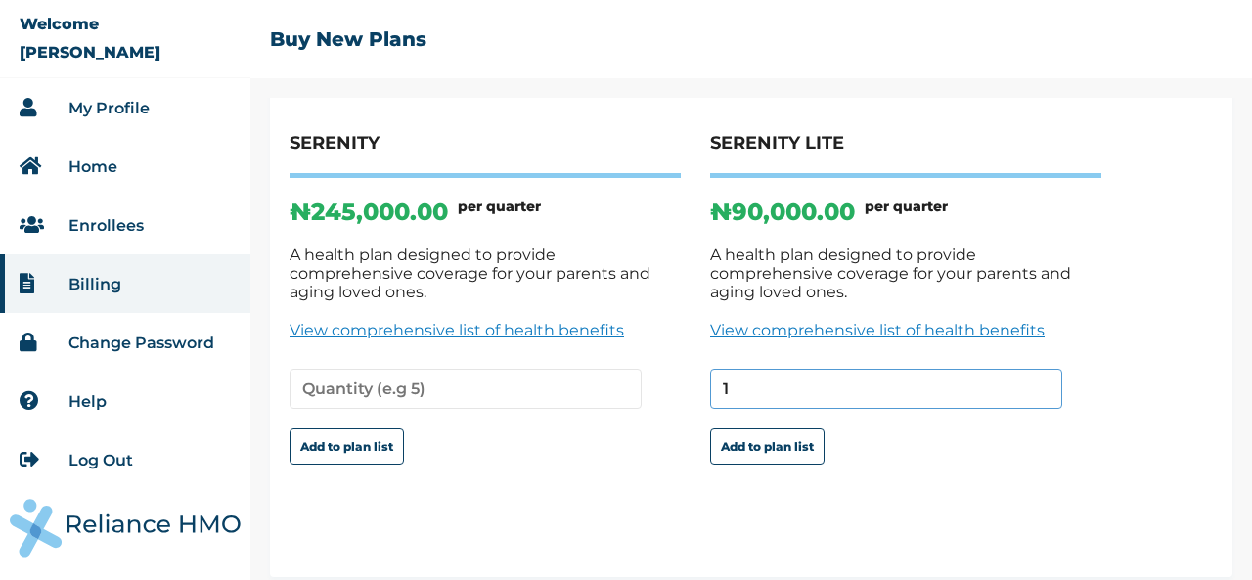
click at [1042, 375] on input "1" at bounding box center [886, 389] width 352 height 40
type input "4"
click at [786, 429] on button "Add to plan list" at bounding box center [767, 446] width 114 height 36
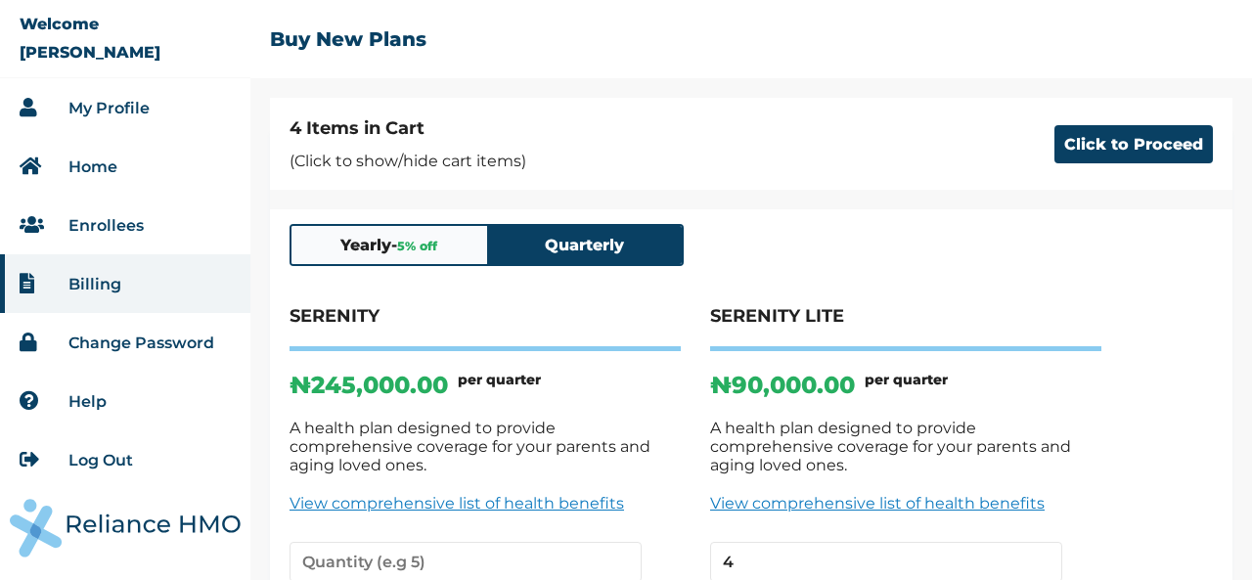
scroll to position [0, 0]
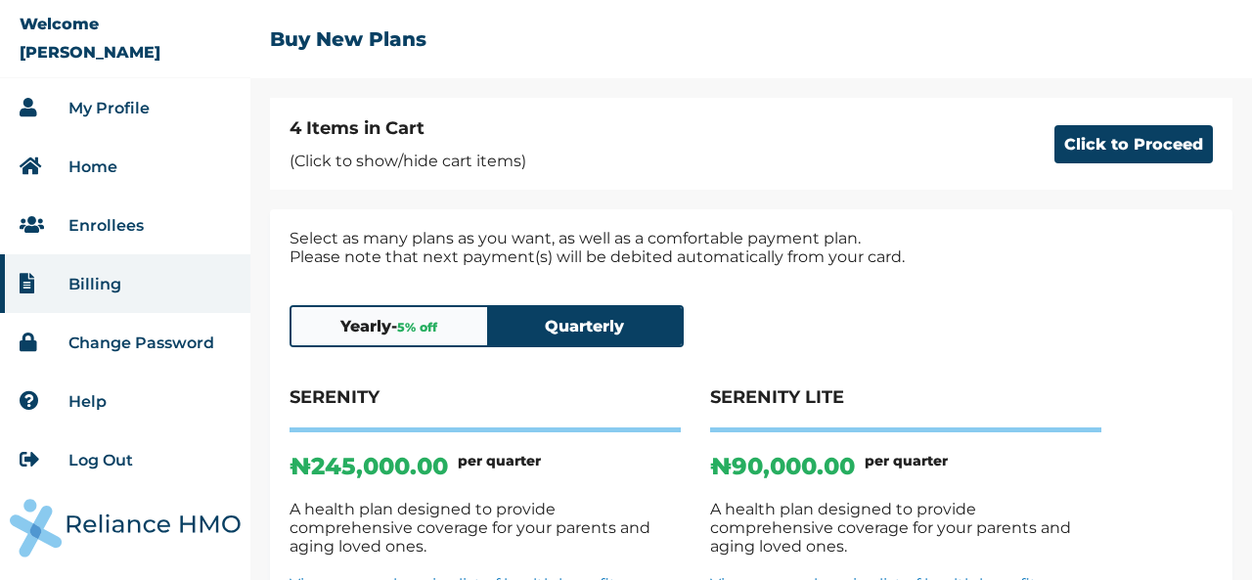
click at [487, 154] on p "(Click to show/hide cart items)" at bounding box center [408, 161] width 237 height 19
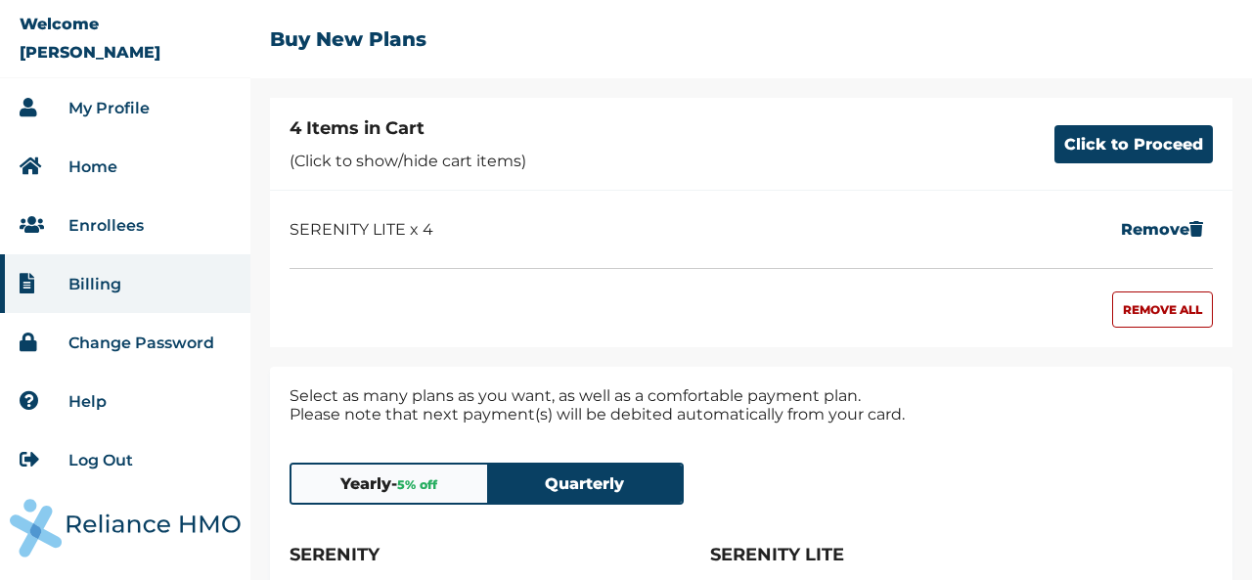
click at [384, 235] on p "SERENITY LITE x 4" at bounding box center [362, 229] width 144 height 19
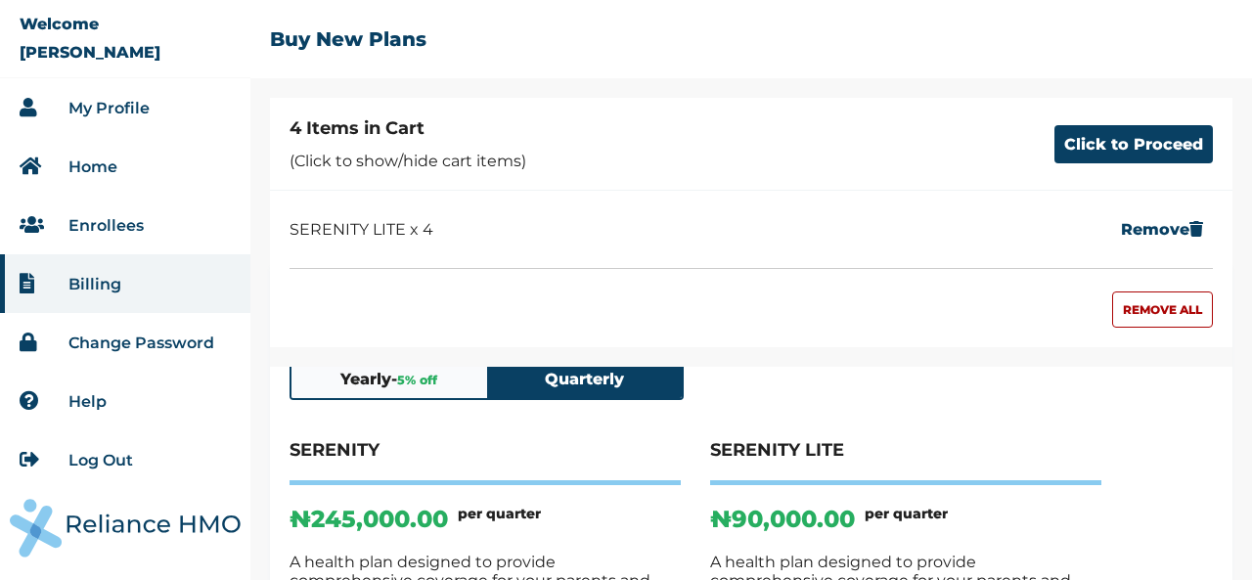
scroll to position [98, 0]
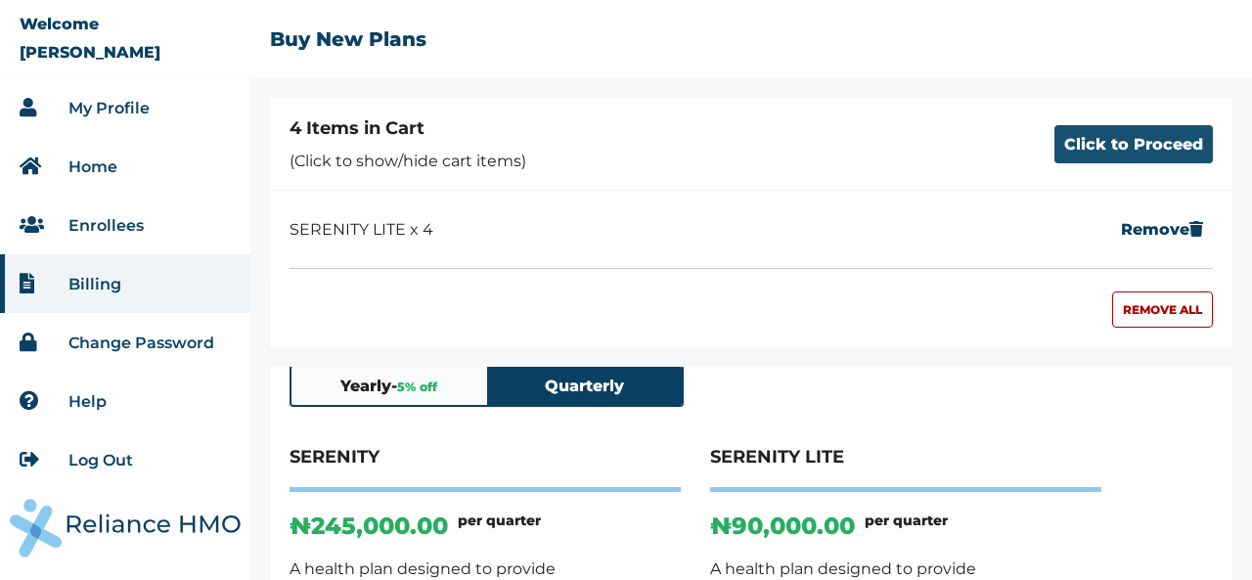
click at [1141, 126] on button "Click to Proceed" at bounding box center [1134, 144] width 158 height 38
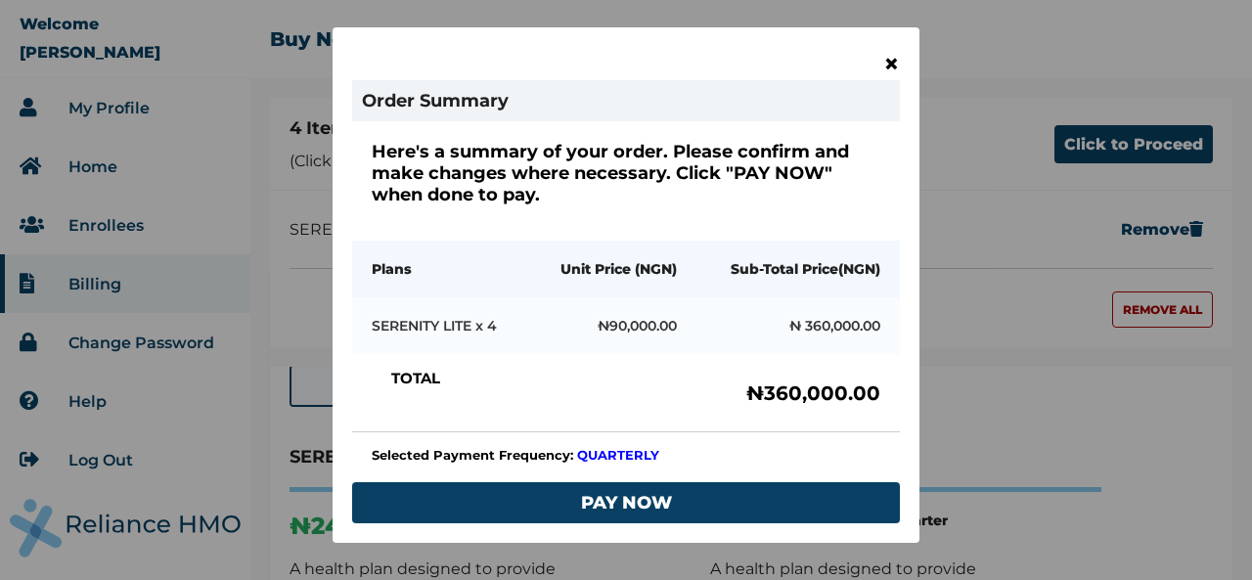
click at [886, 64] on span "×" at bounding box center [891, 63] width 17 height 33
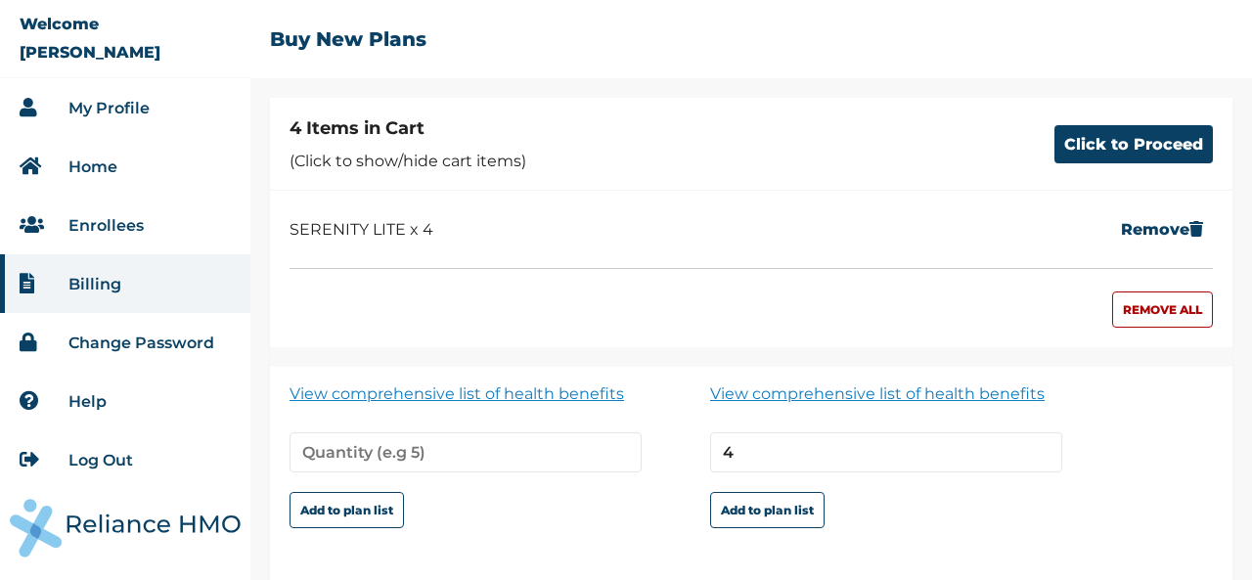
scroll to position [411, 0]
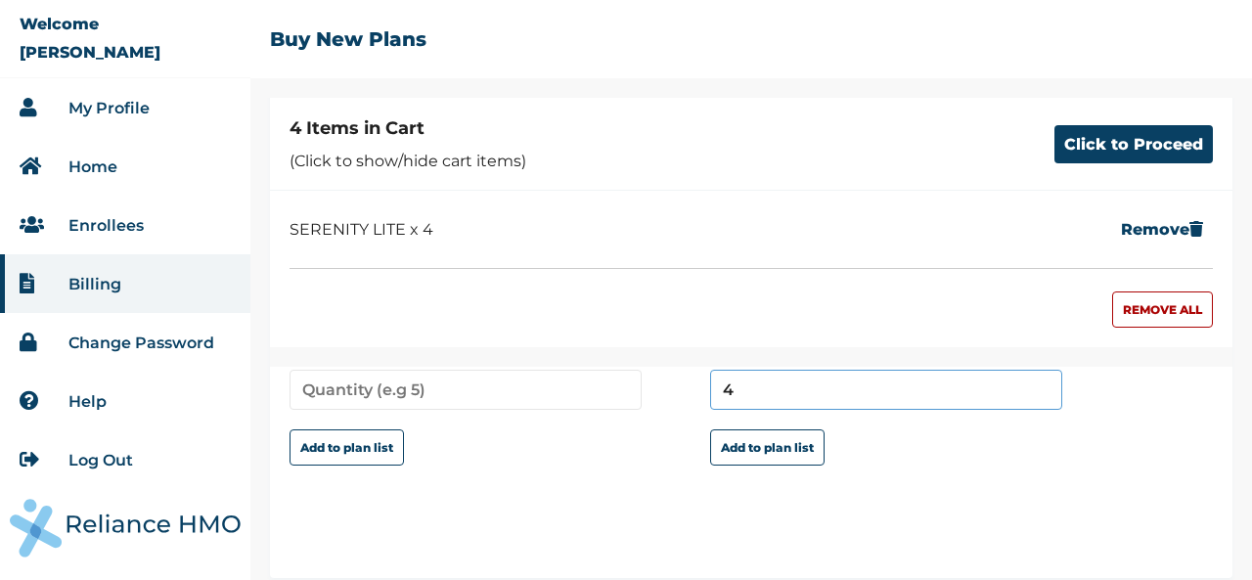
click at [840, 383] on input "4" at bounding box center [886, 390] width 352 height 40
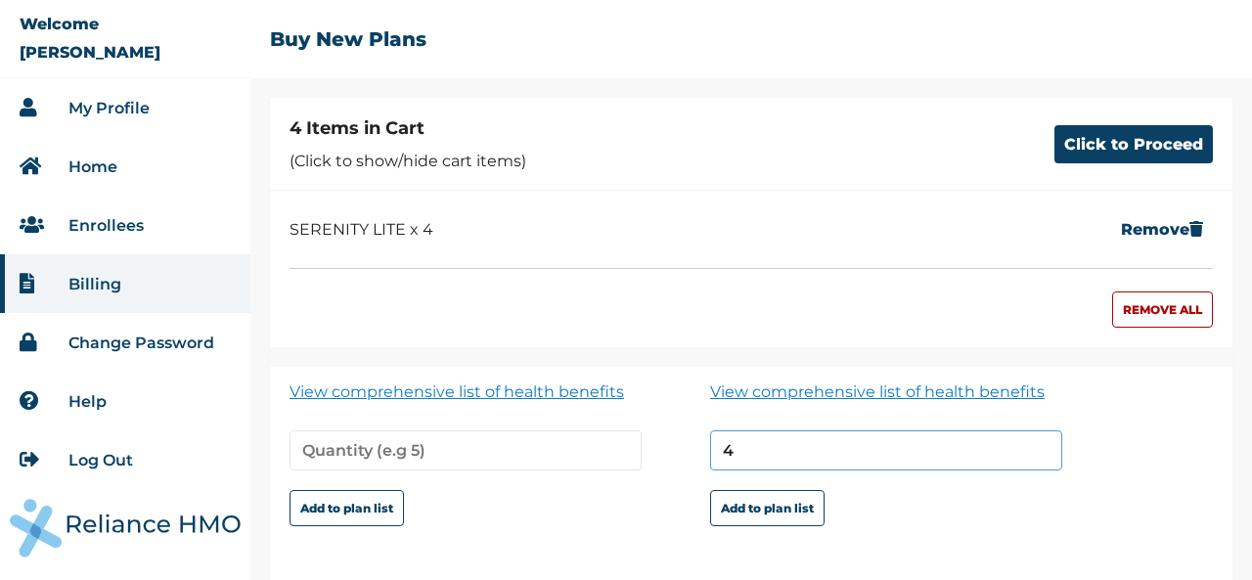
scroll to position [313, 0]
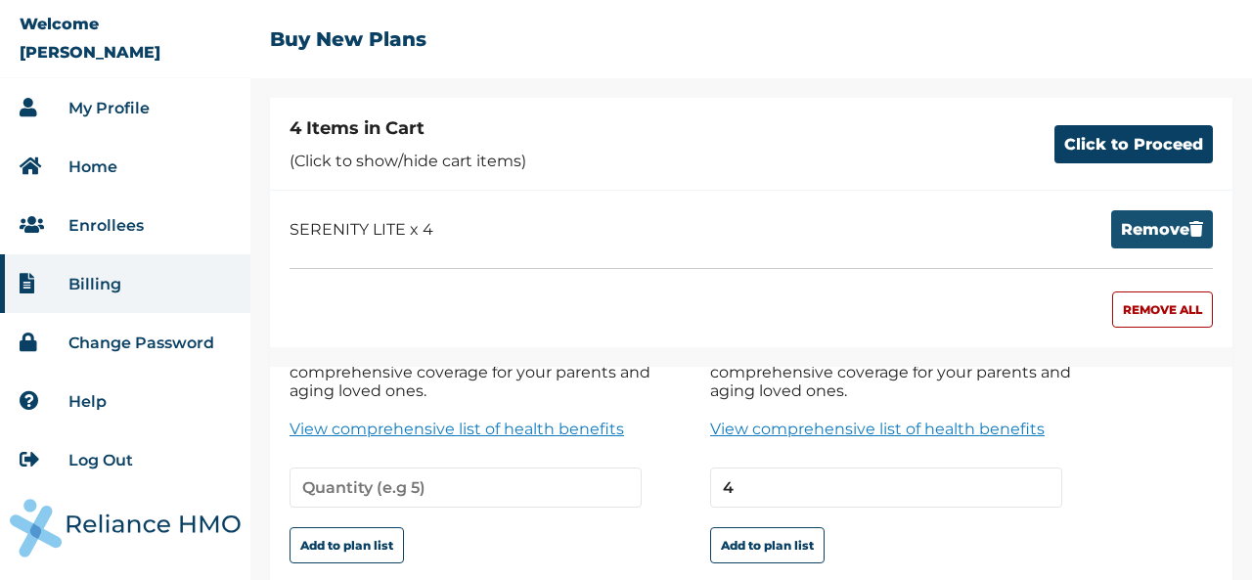
click at [1145, 231] on button "Remove" at bounding box center [1162, 229] width 102 height 38
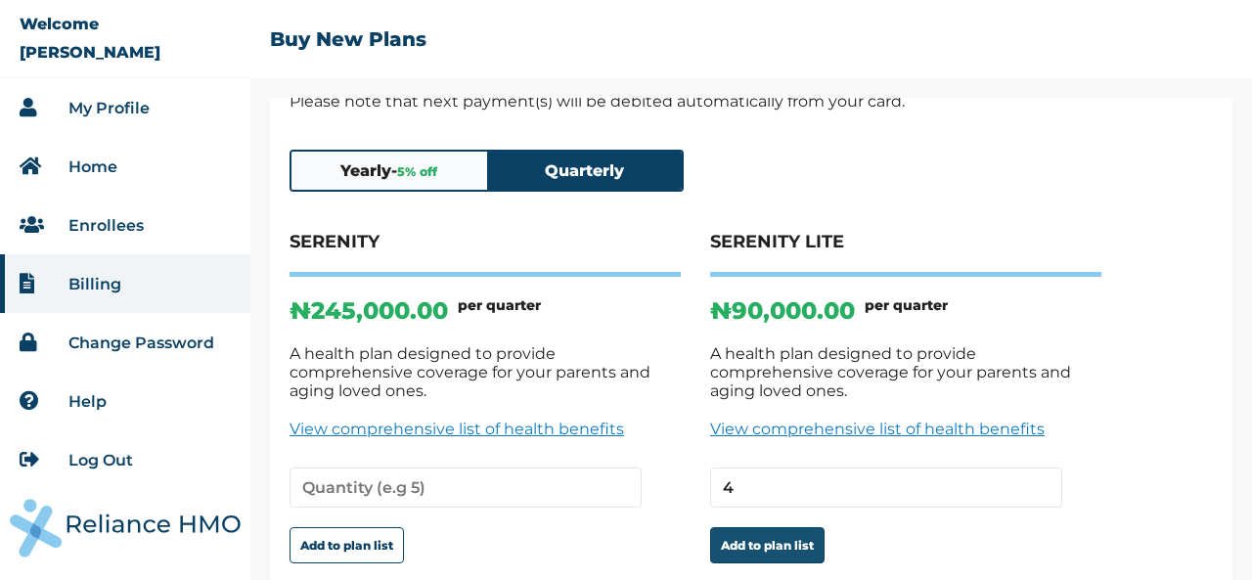
click at [763, 527] on button "Add to plan list" at bounding box center [767, 545] width 114 height 36
type input "1"
click at [767, 527] on button "Add to plan list" at bounding box center [767, 545] width 114 height 36
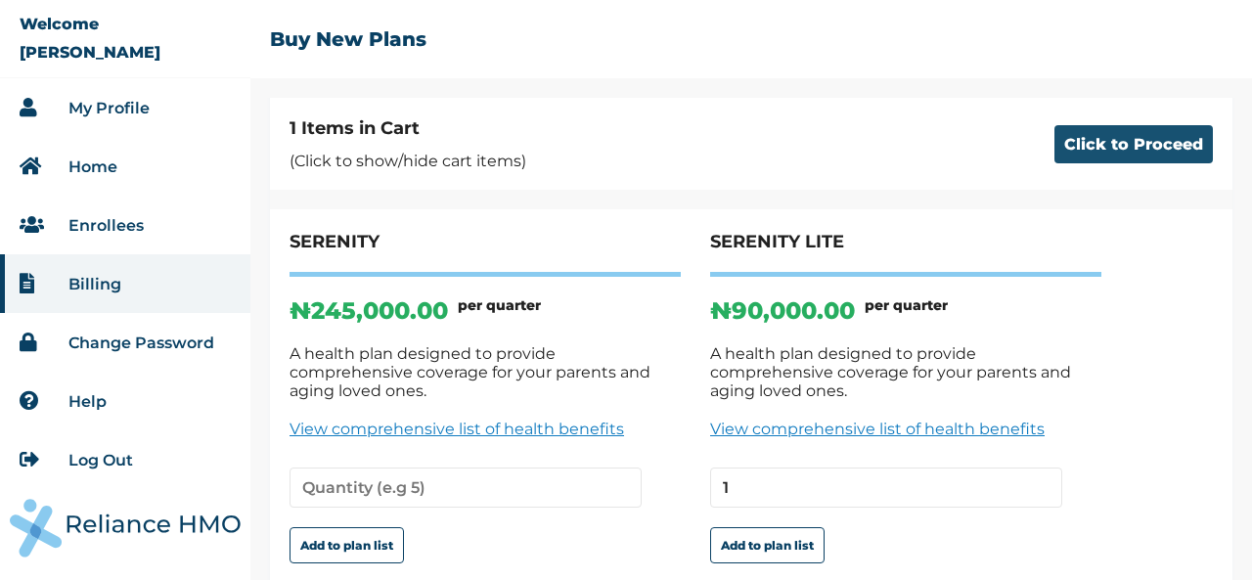
click at [1146, 150] on button "Click to Proceed" at bounding box center [1134, 144] width 158 height 38
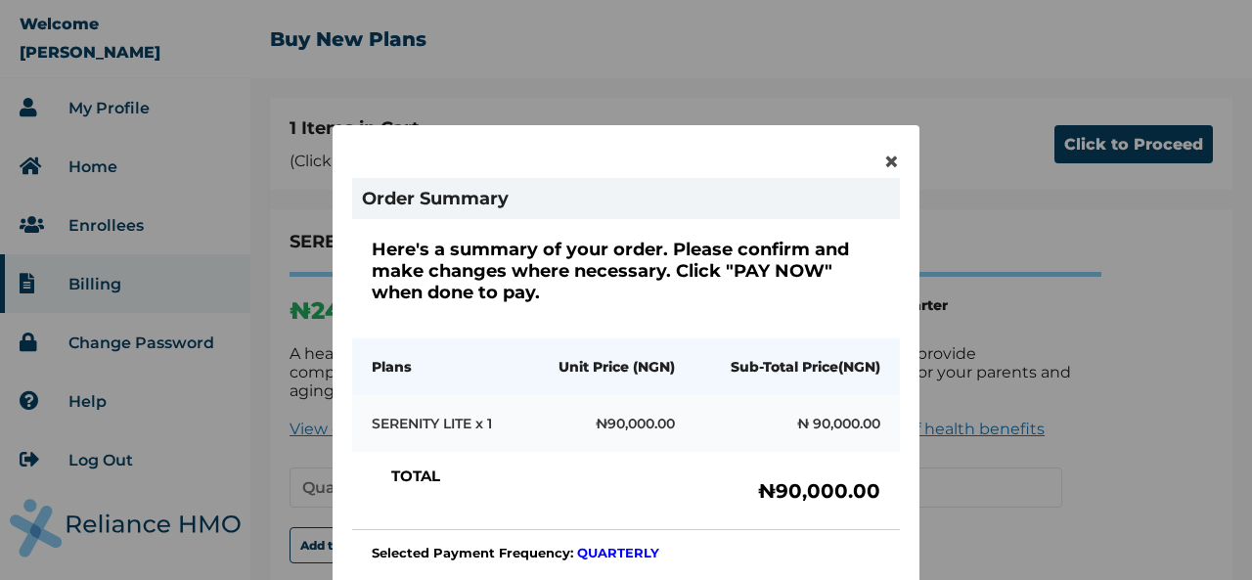
scroll to position [98, 0]
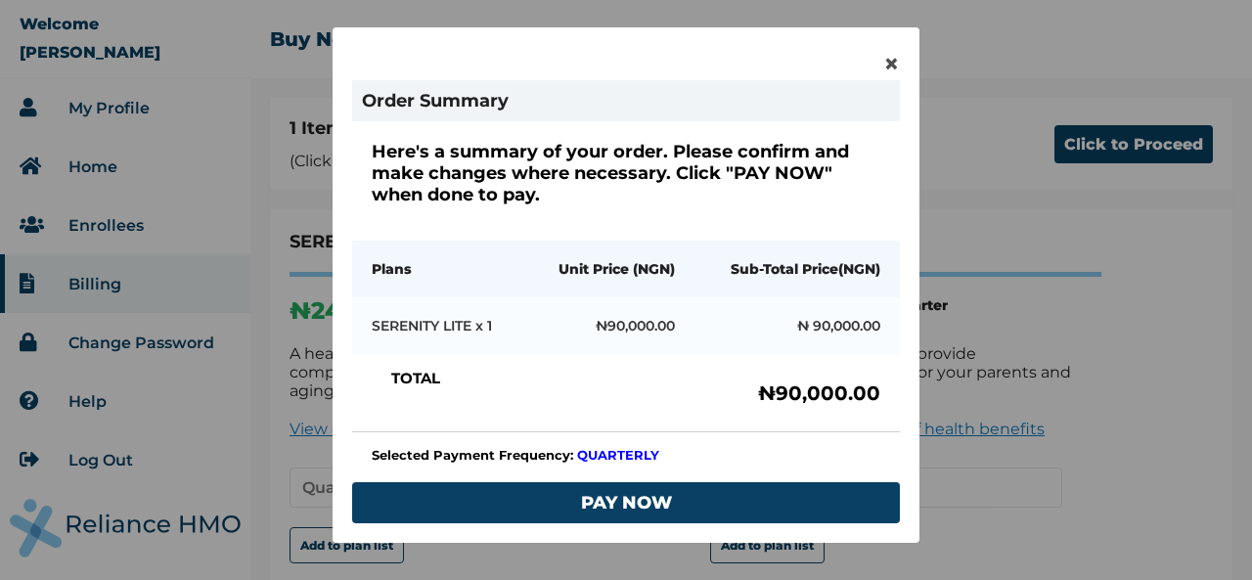
click at [1111, 466] on div "× Order Summary Here's a summary of your order. Please confirm and make changes…" at bounding box center [626, 290] width 1252 height 580
click at [883, 63] on span "×" at bounding box center [891, 63] width 17 height 33
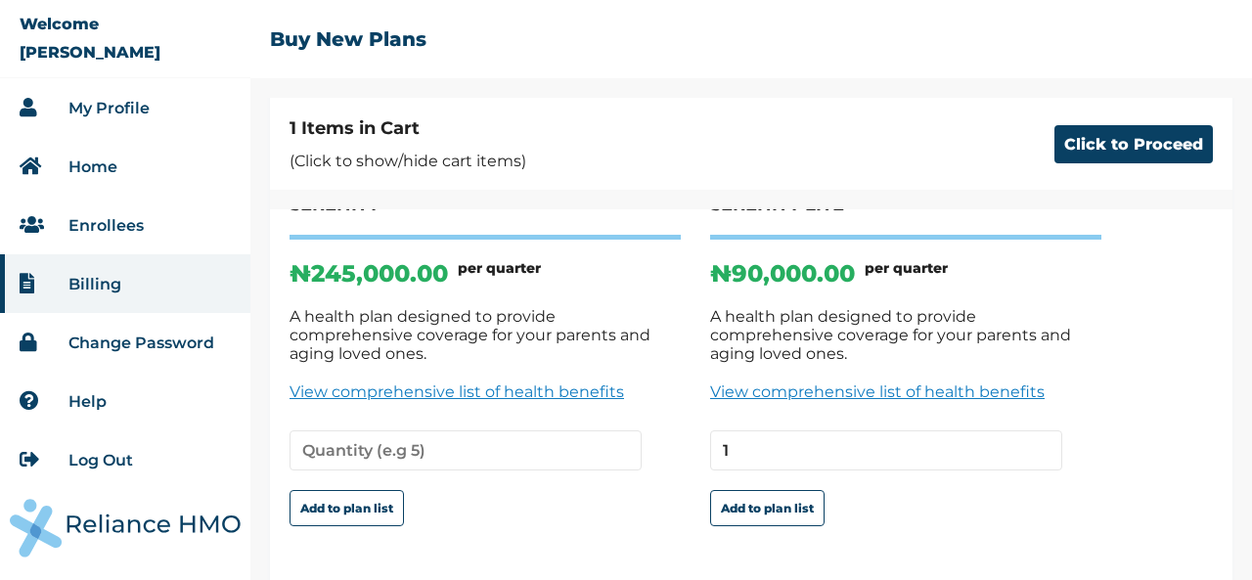
scroll to position [157, 0]
